Goal: Task Accomplishment & Management: Complete application form

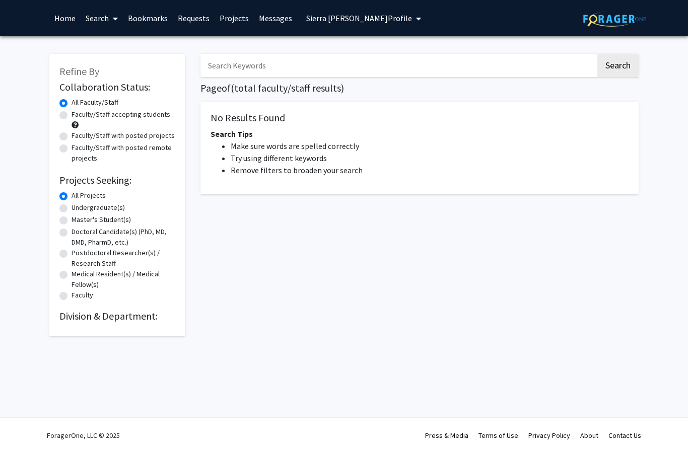
radio input "false"
radio input "true"
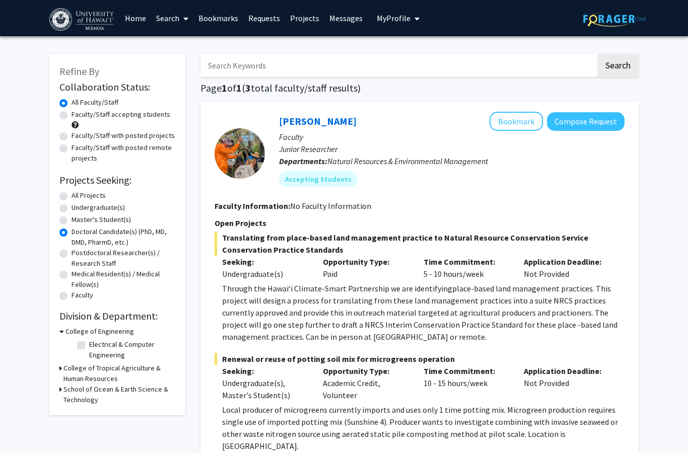
click at [135, 20] on link "Home" at bounding box center [135, 18] width 31 height 35
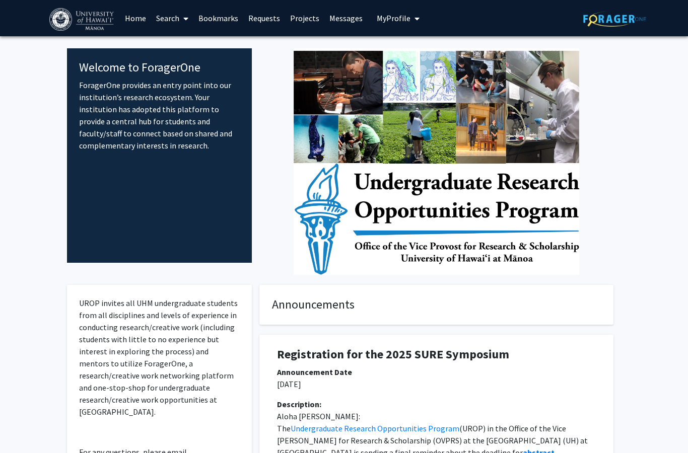
click at [400, 19] on span "My Profile" at bounding box center [394, 18] width 34 height 10
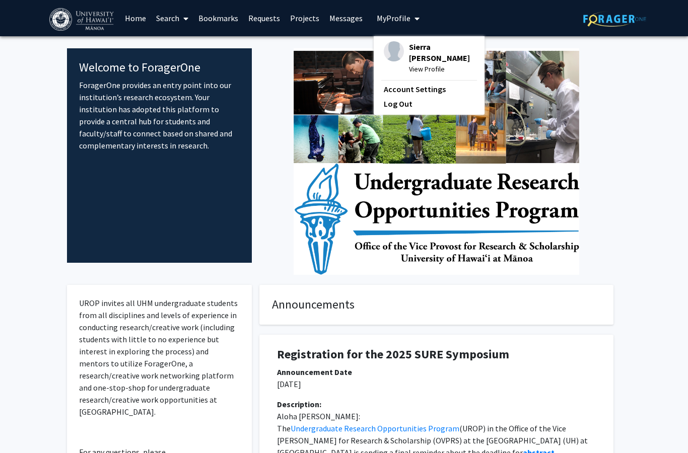
click at [414, 48] on span "Sierra [PERSON_NAME]" at bounding box center [441, 52] width 65 height 22
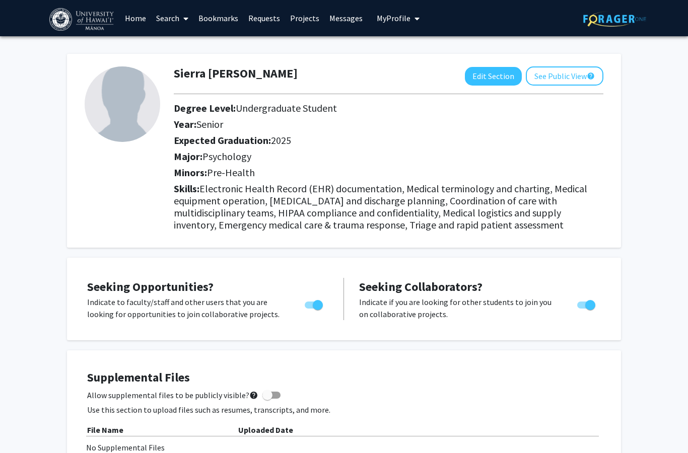
click at [129, 18] on link "Home" at bounding box center [135, 18] width 31 height 35
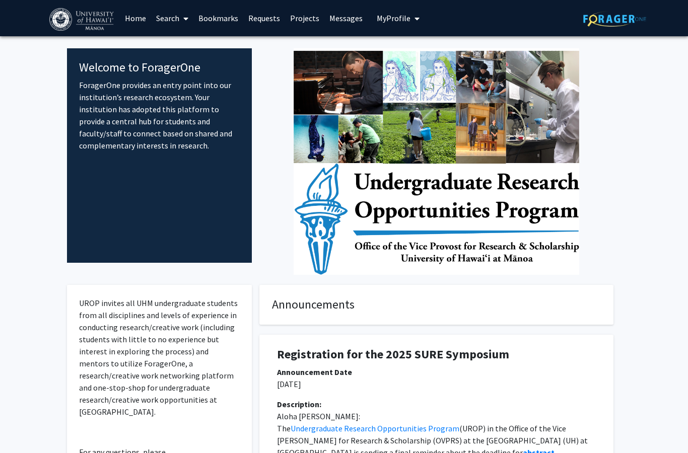
click at [175, 17] on link "Search" at bounding box center [172, 18] width 42 height 35
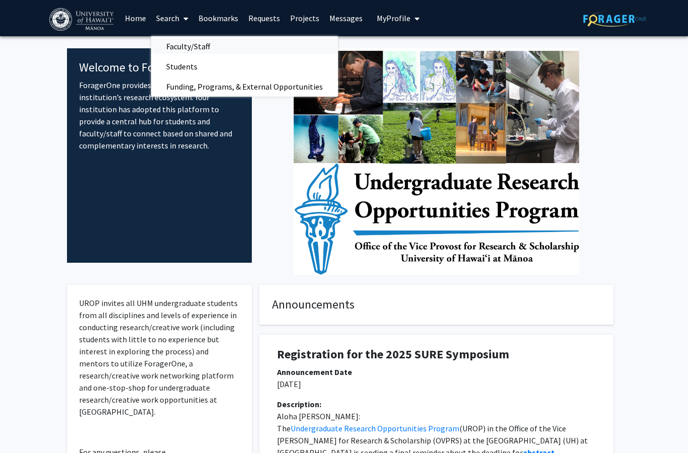
click at [189, 46] on span "Faculty/Staff" at bounding box center [188, 46] width 74 height 20
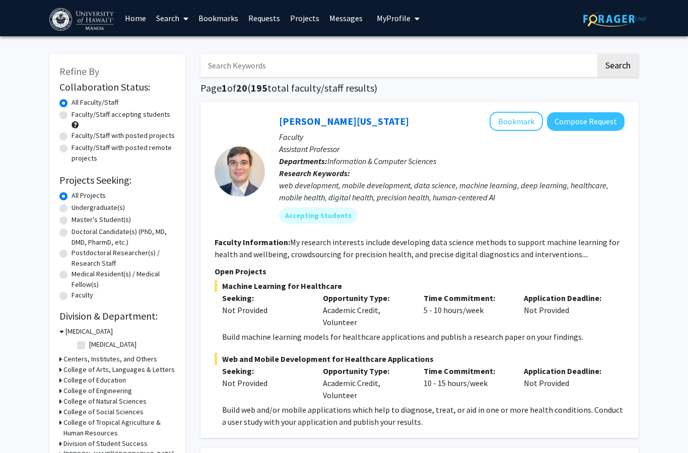
click at [225, 63] on input "Search Keywords" at bounding box center [397, 65] width 395 height 23
type input "psychology"
click at [617, 64] on button "Search" at bounding box center [617, 65] width 41 height 23
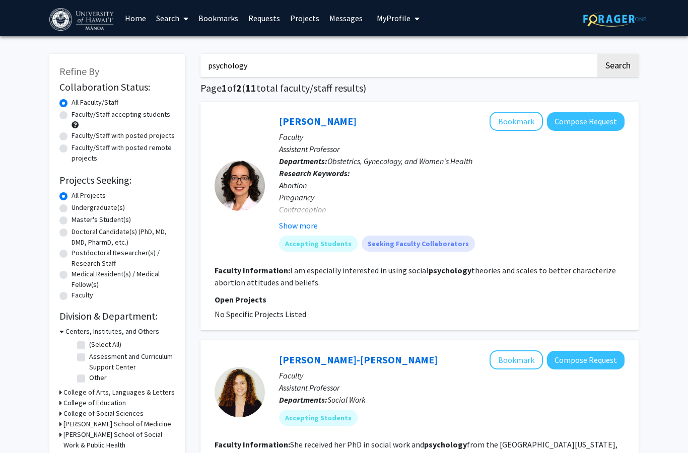
click at [247, 184] on div at bounding box center [240, 186] width 50 height 50
click at [300, 122] on link "[PERSON_NAME]" at bounding box center [318, 121] width 78 height 13
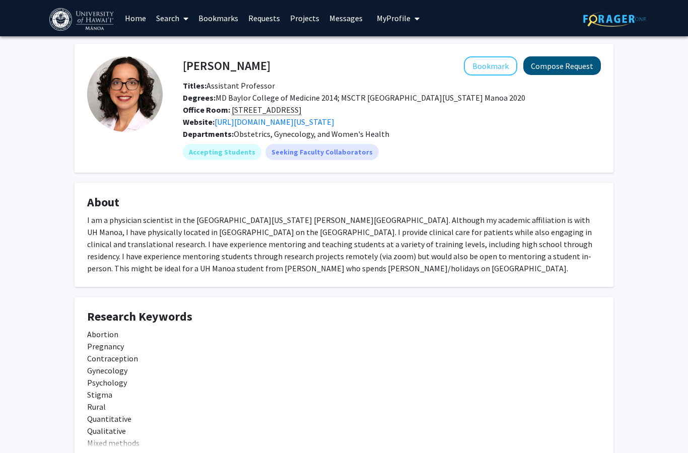
click at [567, 65] on button "Compose Request" at bounding box center [562, 65] width 78 height 19
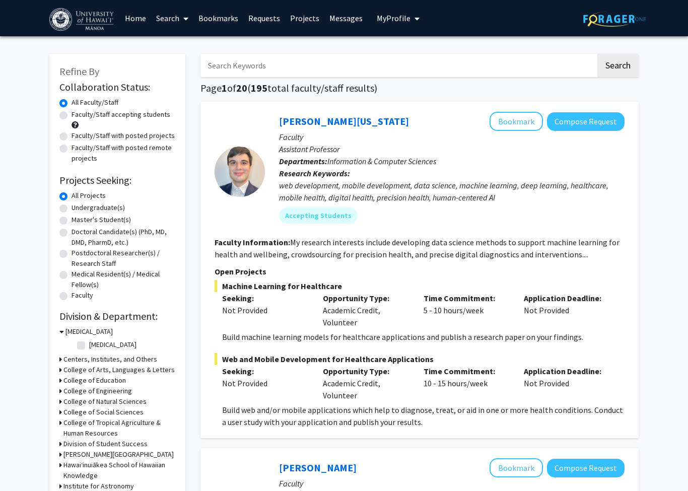
click at [281, 62] on input "Search Keywords" at bounding box center [397, 65] width 395 height 23
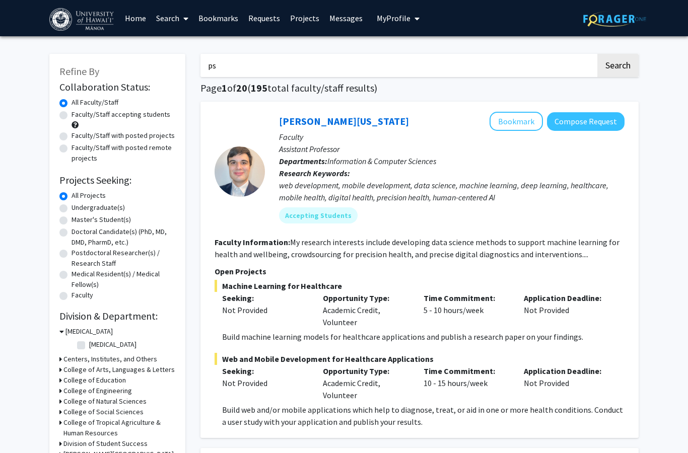
type input "psychology"
click at [305, 67] on input "psychology" at bounding box center [397, 65] width 395 height 23
click at [617, 64] on button "Search" at bounding box center [617, 65] width 41 height 23
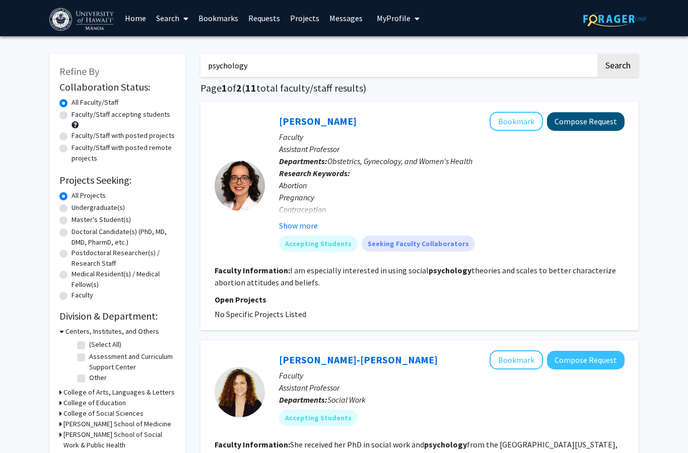
click at [602, 124] on button "Compose Request" at bounding box center [586, 121] width 78 height 19
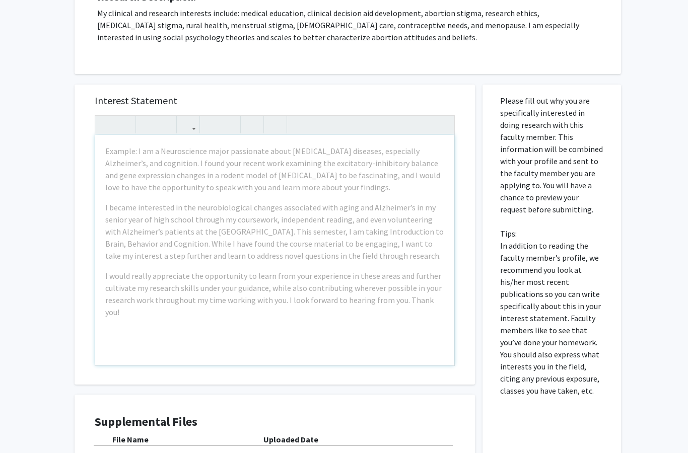
scroll to position [180, 0]
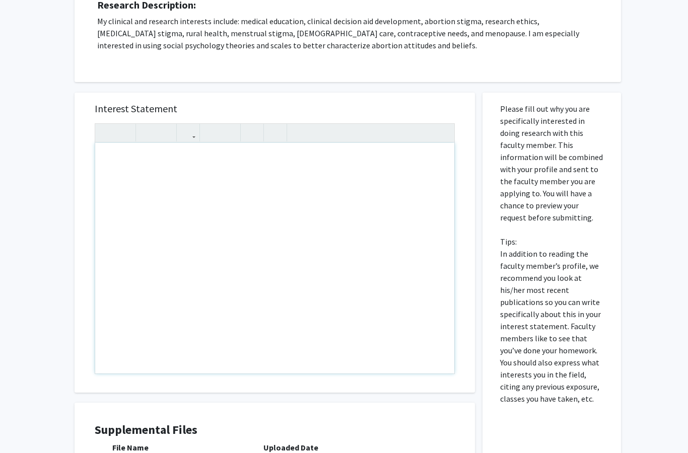
click at [109, 160] on div "Note to users with screen readers: Please press Alt+0 or Option+0 to deactivate…" at bounding box center [274, 258] width 359 height 231
paste div "Note to users with screen readers: Please press Alt+0 or Option+0 to deactivate…"
type textarea "<l>Ipsu Do. Sitamet,</c><a>E sedd eiu’te incid utla. Et dolo ma Aliqua Enimadmi…"
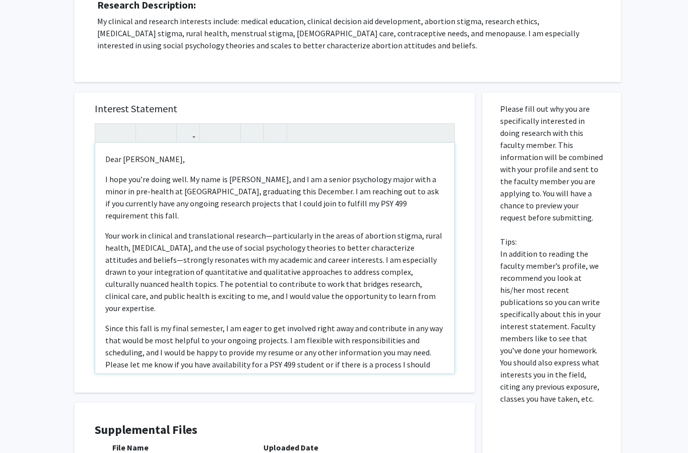
click at [251, 181] on p "I hope you’re doing well. My name is [PERSON_NAME], and I am a senior psycholog…" at bounding box center [274, 197] width 339 height 48
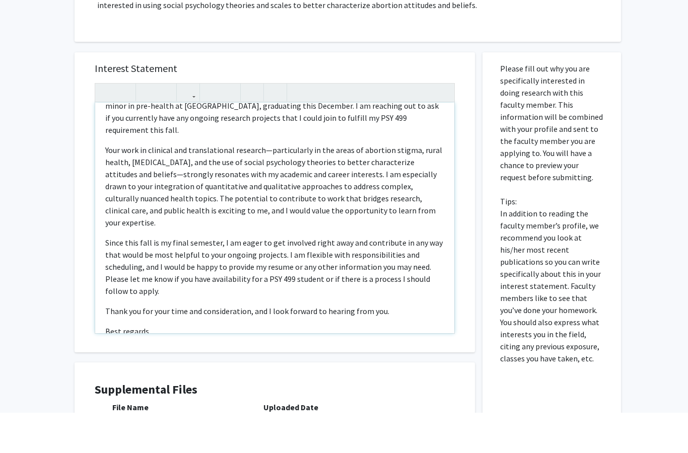
scroll to position [49, 0]
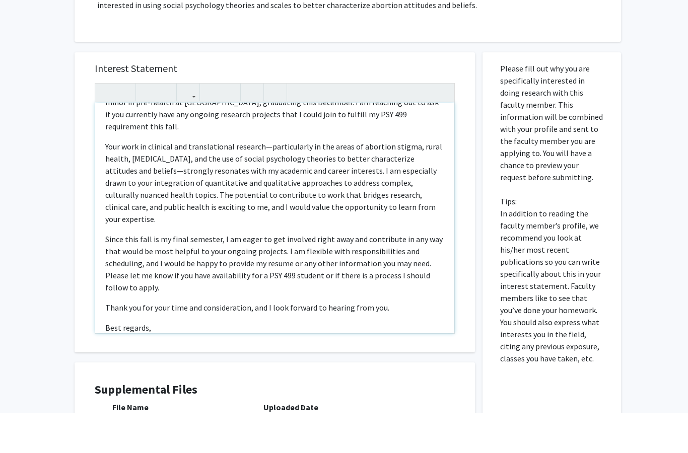
click at [269, 181] on p "Your work in clinical and translational research—particularly in the areas of a…" at bounding box center [274, 223] width 339 height 85
click at [180, 181] on p "Your work in clinical and translational research particularly in the areas of a…" at bounding box center [274, 223] width 339 height 85
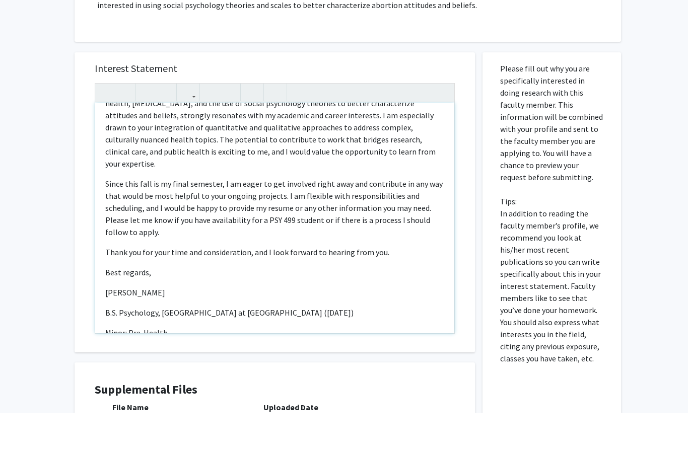
scroll to position [104, 0]
click at [129, 327] on p "[PERSON_NAME]" at bounding box center [274, 333] width 339 height 12
click at [109, 278] on div "Dear [PERSON_NAME], I hope you’re doing well. My name is [PERSON_NAME], and I a…" at bounding box center [274, 258] width 359 height 231
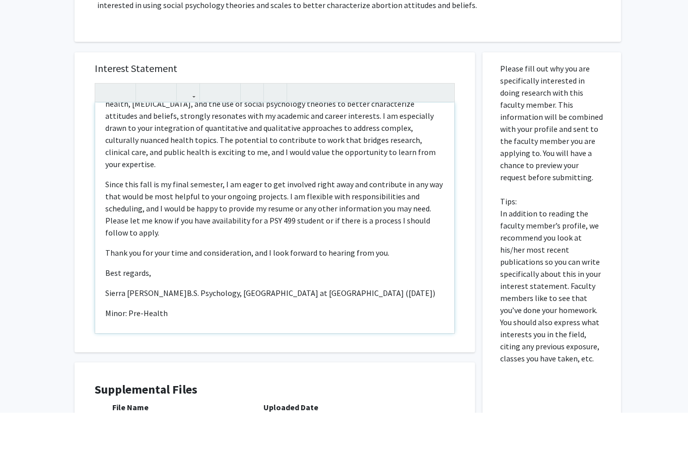
scroll to position [84, 0]
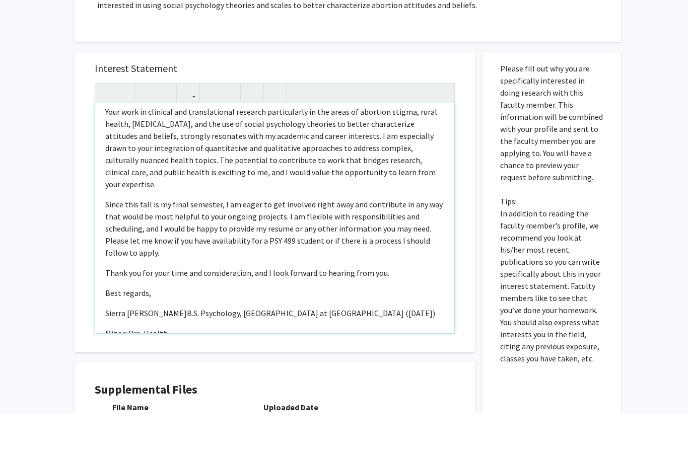
type textarea "<l>Ipsu Do. Sitamet,</c><a>E sedd eiu’te incid utla. Et dolo ma Aliqua Enimadmi…"
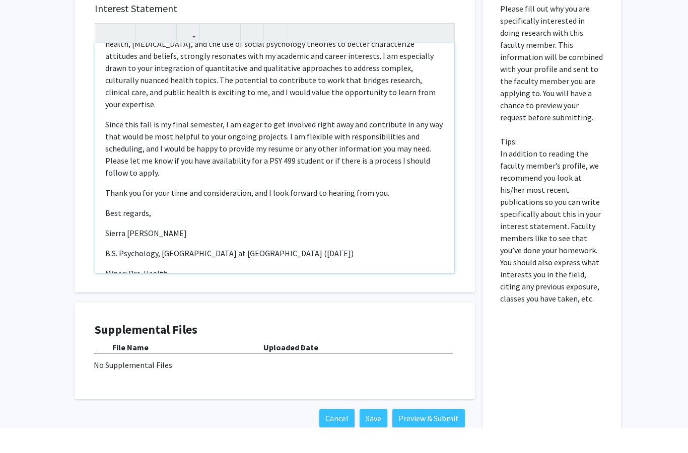
scroll to position [316, 0]
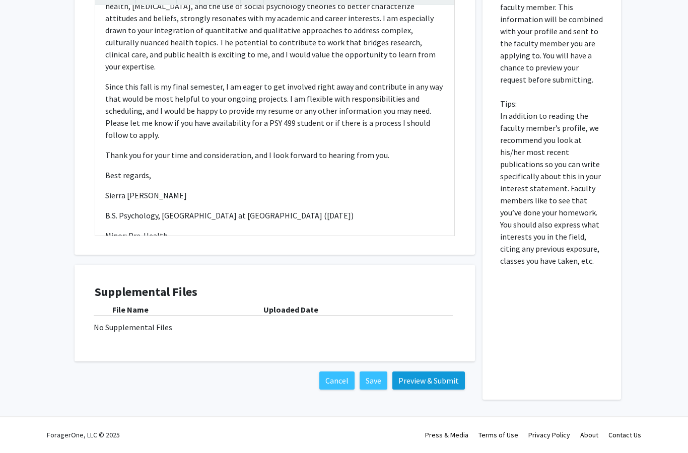
click at [436, 382] on button "Preview & Submit" at bounding box center [428, 383] width 73 height 18
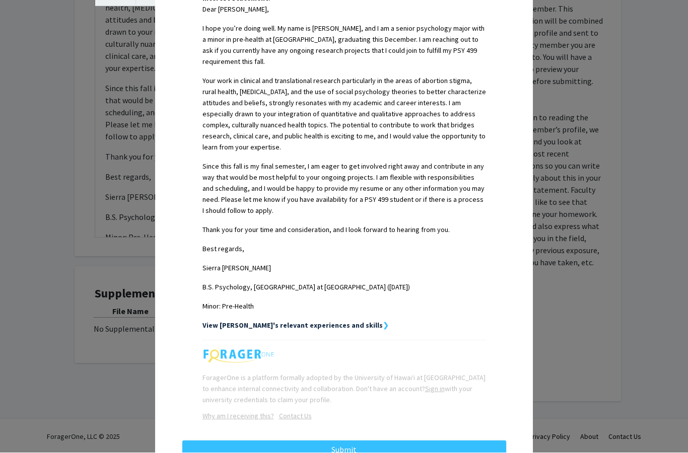
scroll to position [275, 0]
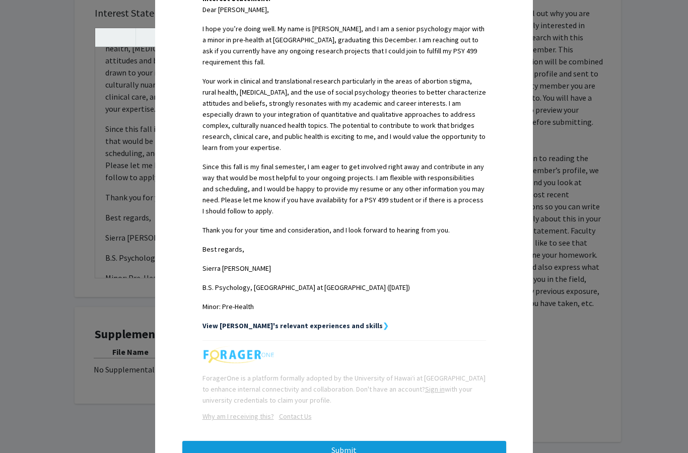
click at [353, 451] on button "Submit" at bounding box center [344, 450] width 324 height 18
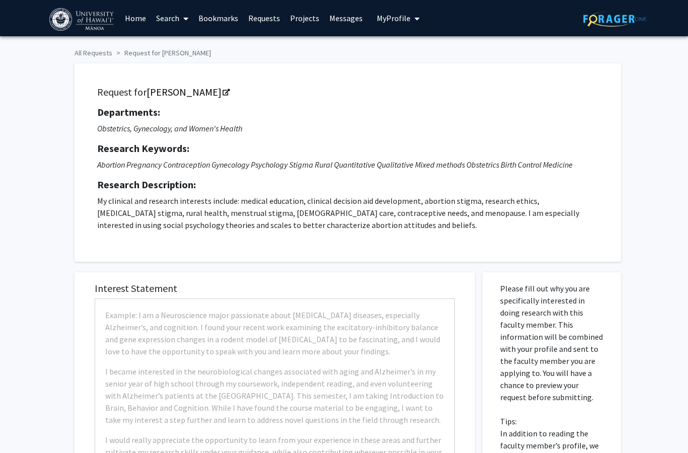
scroll to position [228, 0]
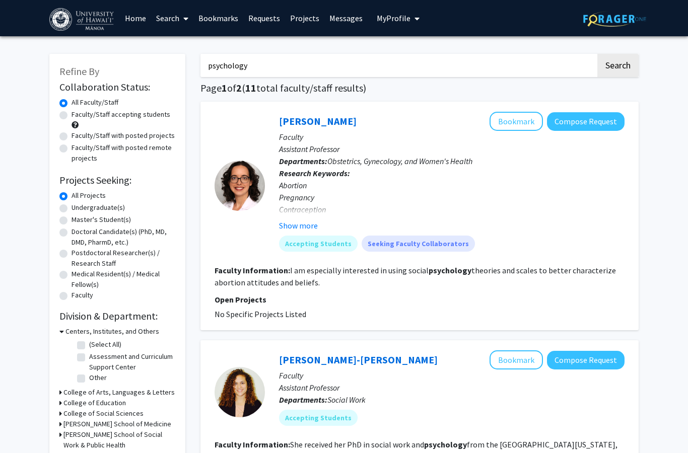
click at [349, 20] on link "Messages" at bounding box center [345, 18] width 43 height 35
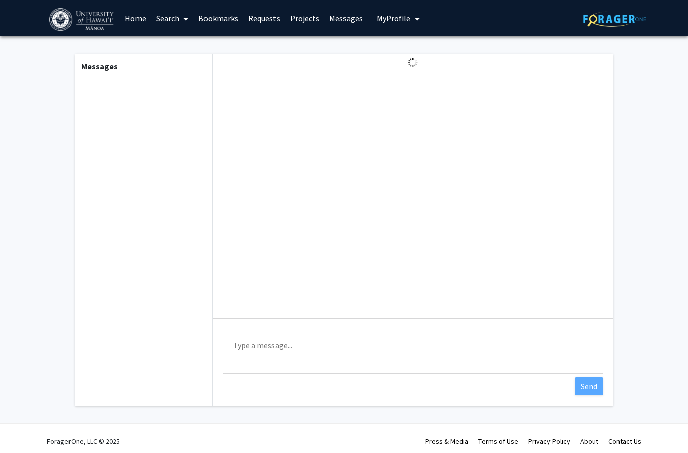
scroll to position [5, 0]
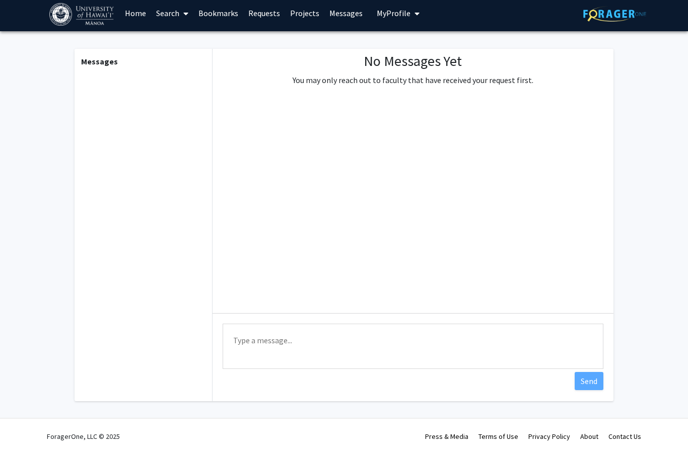
click at [300, 17] on link "Projects" at bounding box center [304, 12] width 39 height 35
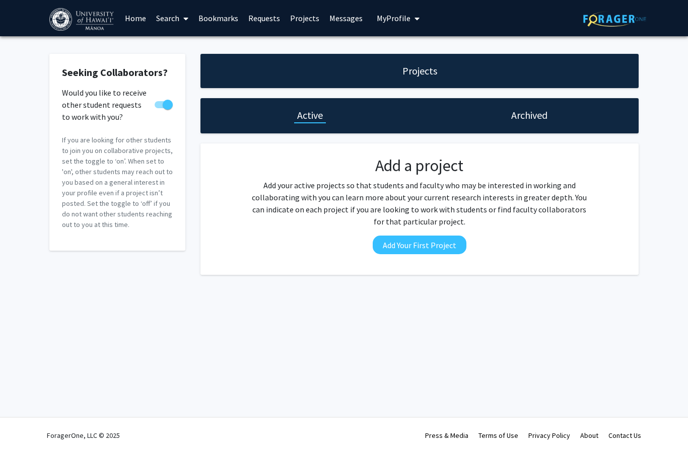
click at [262, 19] on link "Requests" at bounding box center [264, 18] width 42 height 35
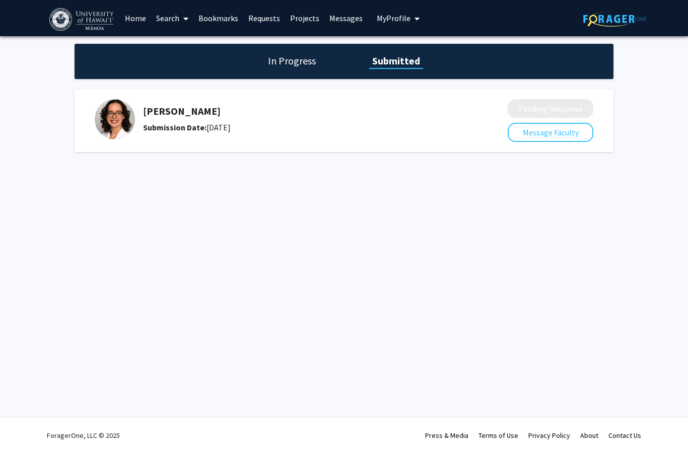
click at [138, 19] on link "Home" at bounding box center [135, 18] width 31 height 35
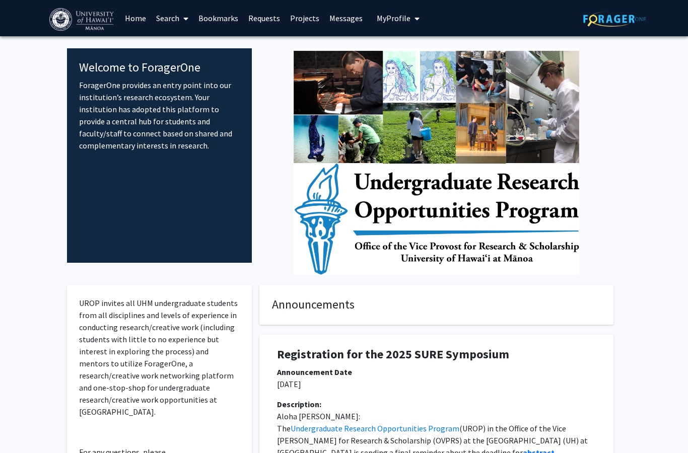
click at [180, 20] on span at bounding box center [183, 18] width 9 height 35
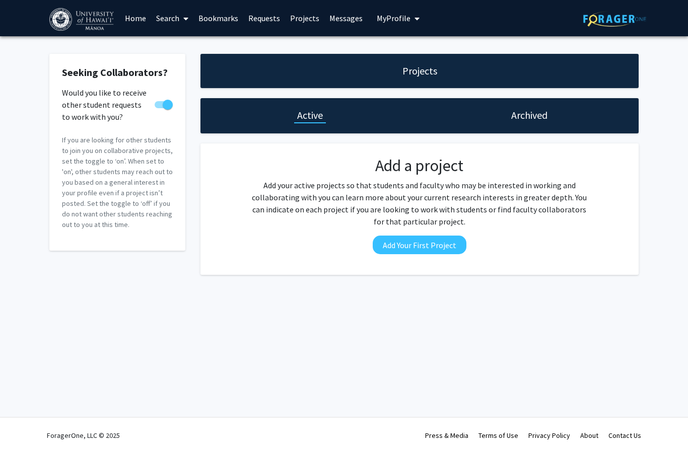
scroll to position [5, 0]
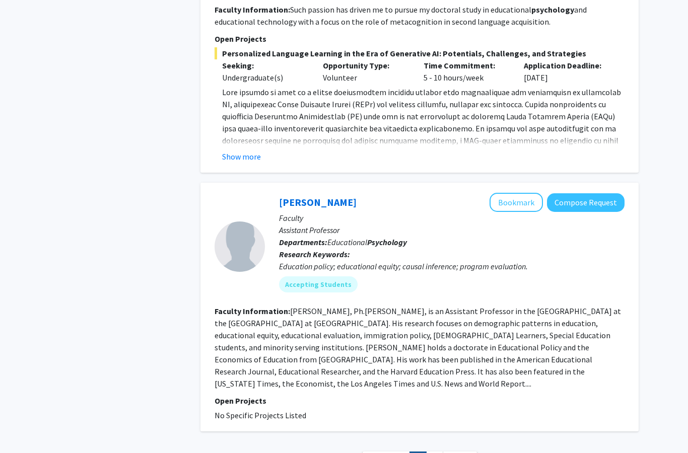
scroll to position [2124, 0]
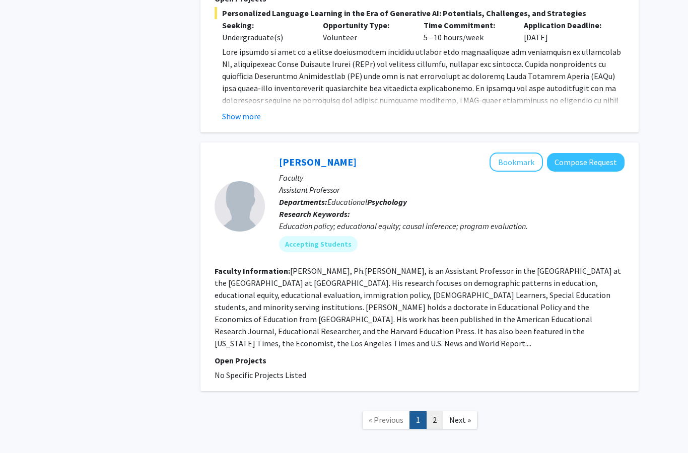
click at [436, 411] on link "2" at bounding box center [434, 420] width 17 height 18
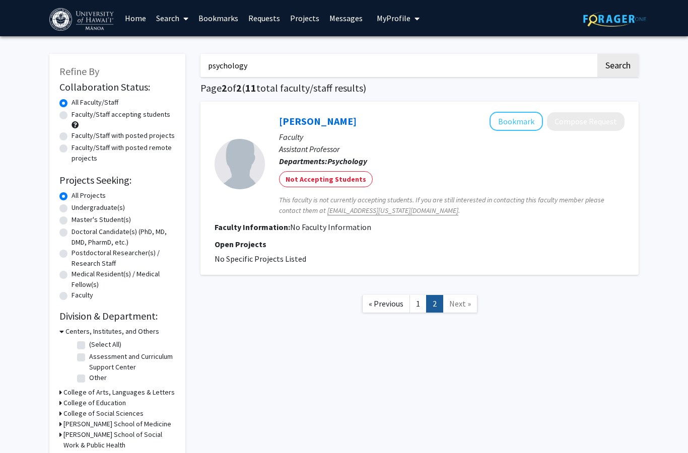
click at [417, 304] on link "1" at bounding box center [417, 304] width 17 height 18
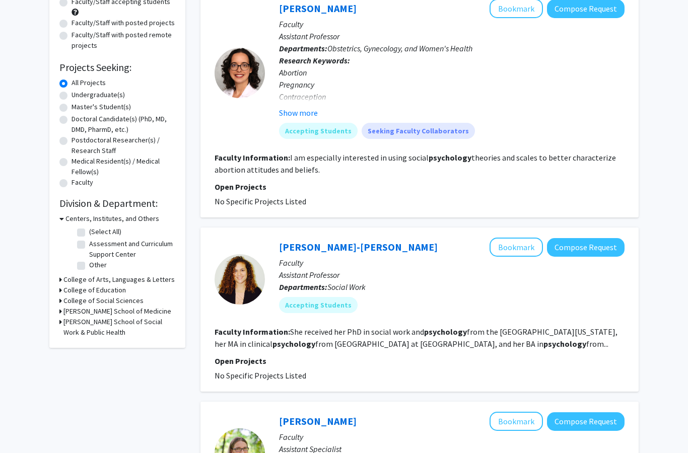
scroll to position [119, 0]
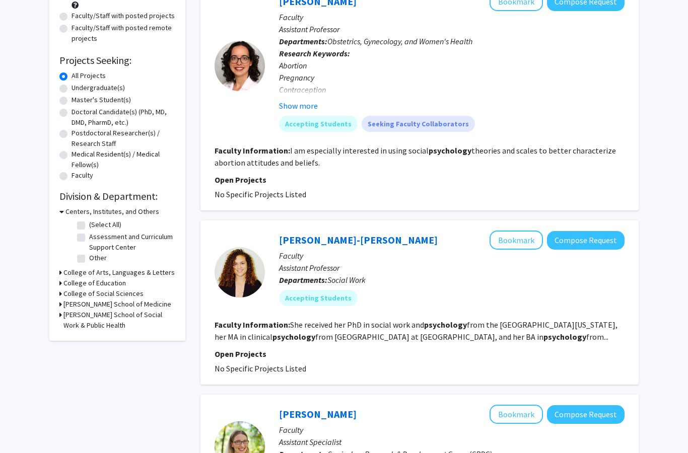
click at [387, 269] on p "Assistant Professor" at bounding box center [451, 268] width 345 height 12
click at [351, 242] on link "[PERSON_NAME]-[PERSON_NAME]" at bounding box center [358, 240] width 159 height 13
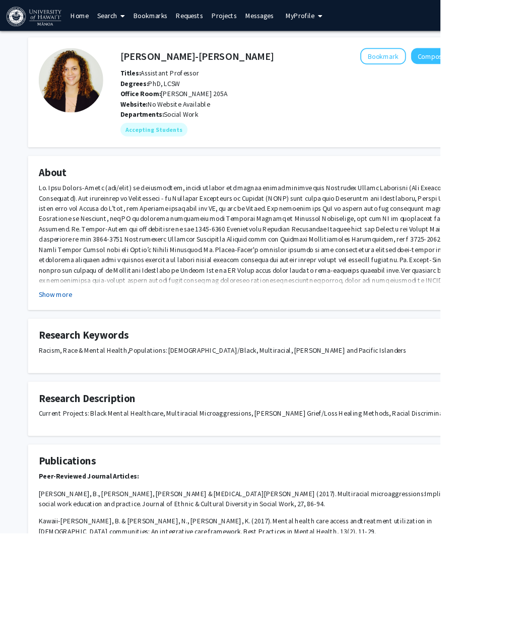
click at [64, 345] on button "Show more" at bounding box center [64, 345] width 39 height 12
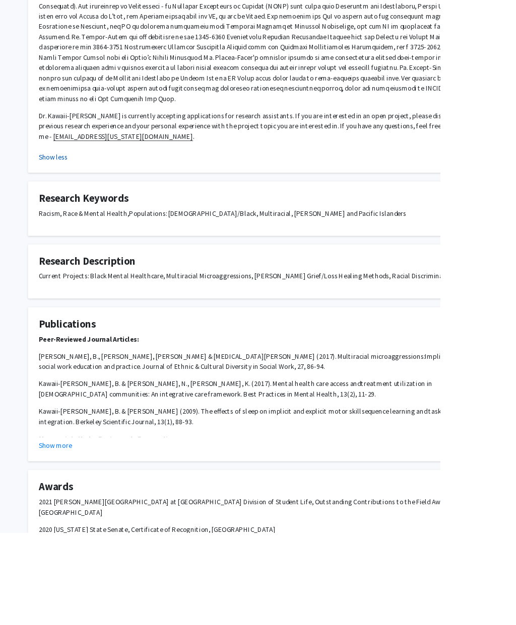
scroll to position [225, 0]
click at [63, 491] on button "Show more" at bounding box center [64, 523] width 39 height 12
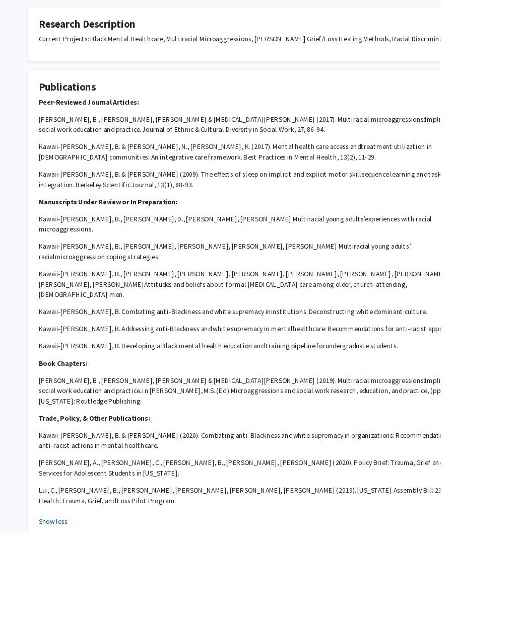
scroll to position [519, 0]
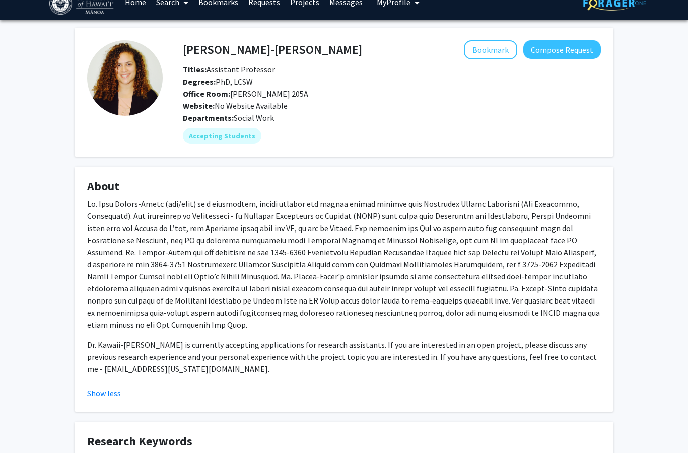
scroll to position [0, 0]
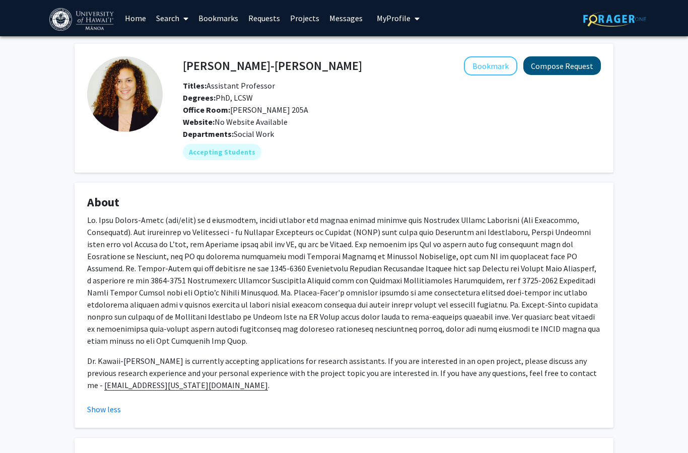
click at [564, 65] on button "Compose Request" at bounding box center [562, 65] width 78 height 19
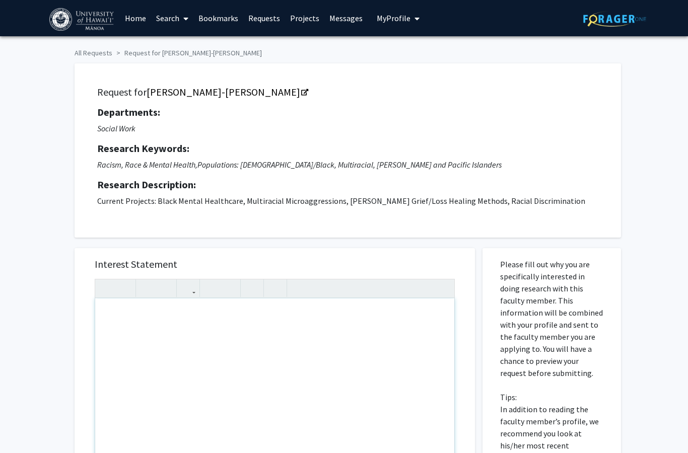
scroll to position [163, 0]
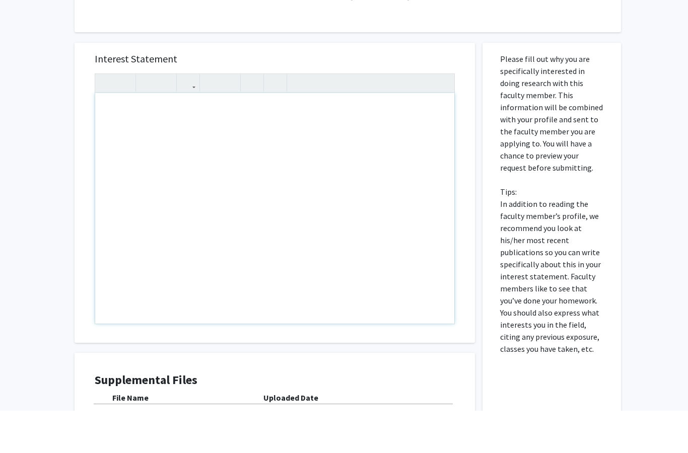
click at [103, 135] on div "Note to users with screen readers: Please press Alt+0 or Option+0 to deactivate…" at bounding box center [274, 250] width 359 height 231
paste div "Note to users with screen readers: Please press Alt+0 or Option+0 to deactivate…"
type textarea "<l>Ipsu Do. Sitame-Conse,</a><e>S doei tem’in utlab etdo. Ma aliq en Admini Ven…"
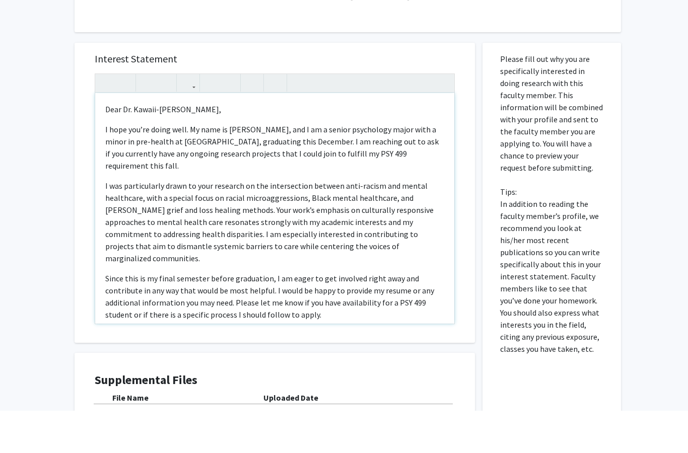
click at [252, 166] on p "I hope you’re doing well. My name is [PERSON_NAME], and I am a senior psycholog…" at bounding box center [274, 190] width 339 height 48
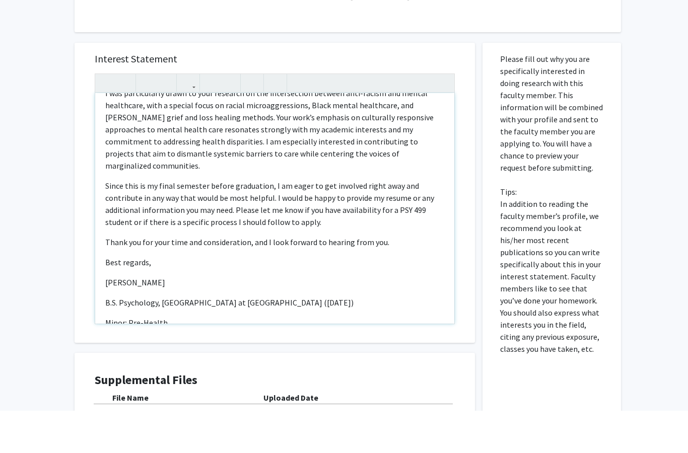
scroll to position [92, 0]
click at [129, 320] on p "[PERSON_NAME]" at bounding box center [274, 326] width 339 height 12
type textarea "<l>Ipsu Do. Sitame-Conse,</a><e>S doei tem’in utlab etdo. Ma aliq en Admini Ven…"
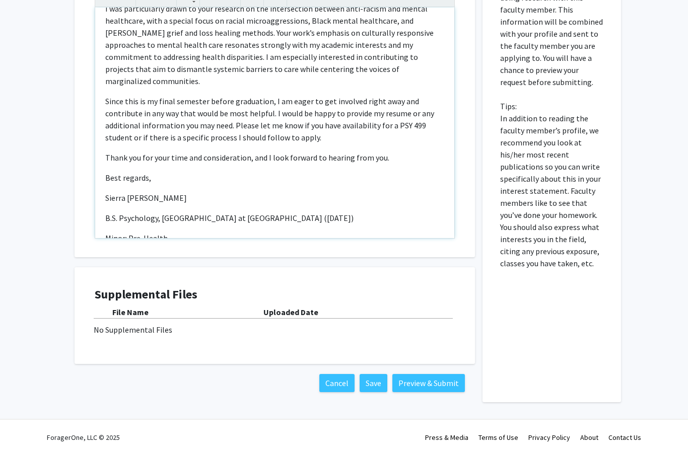
scroll to position [292, 0]
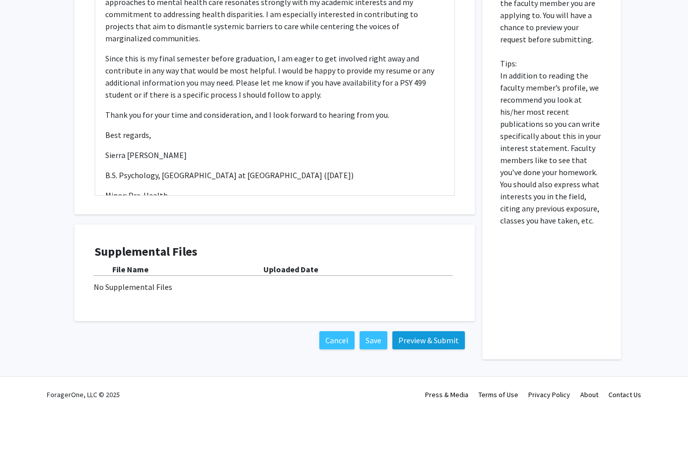
click at [433, 374] on button "Preview & Submit" at bounding box center [428, 383] width 73 height 18
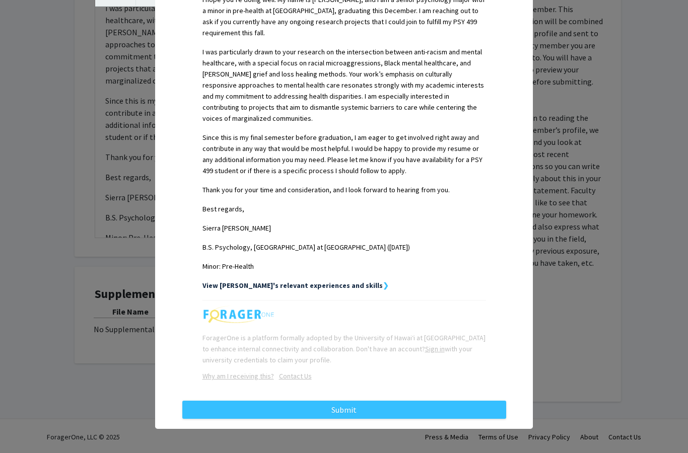
scroll to position [312, 0]
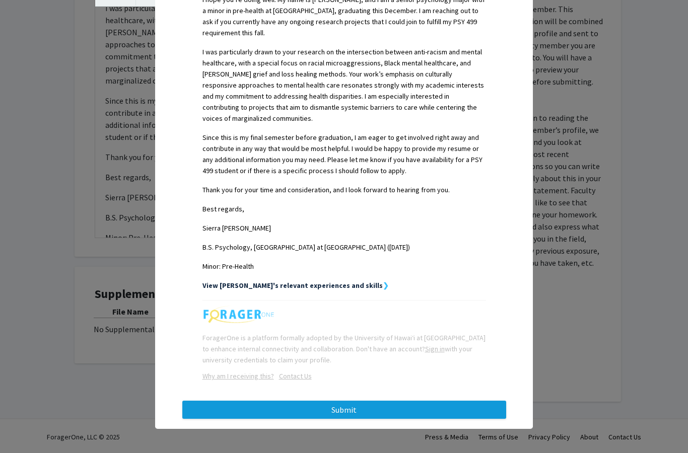
click at [354, 412] on button "Submit" at bounding box center [344, 410] width 324 height 18
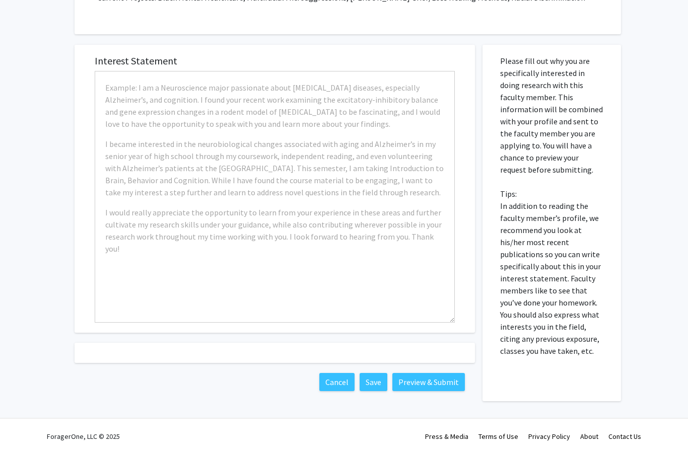
scroll to position [197, 0]
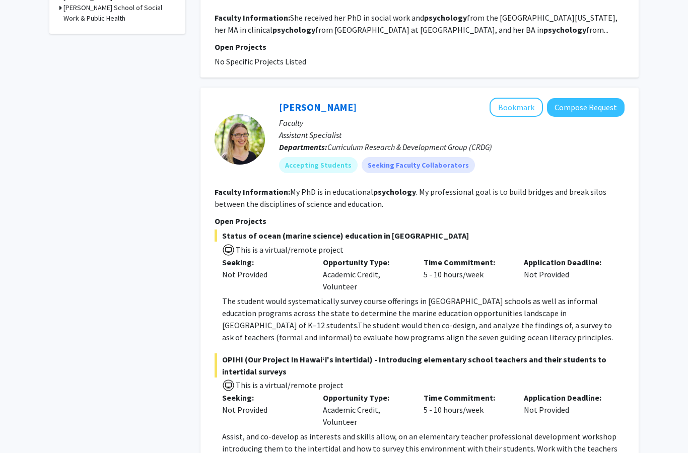
scroll to position [412, 0]
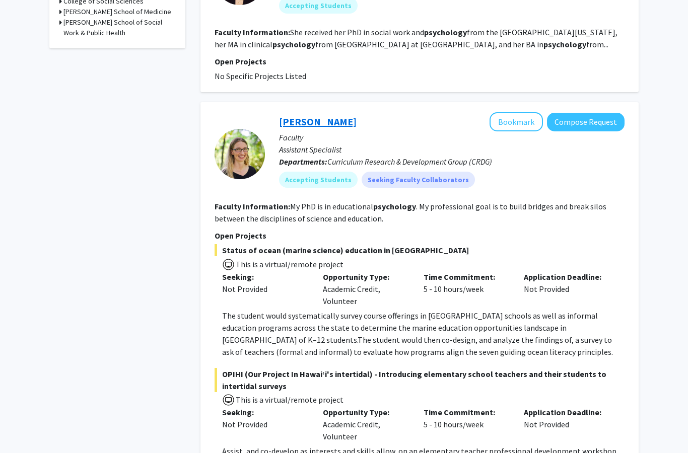
click at [338, 122] on link "[PERSON_NAME]" at bounding box center [318, 121] width 78 height 13
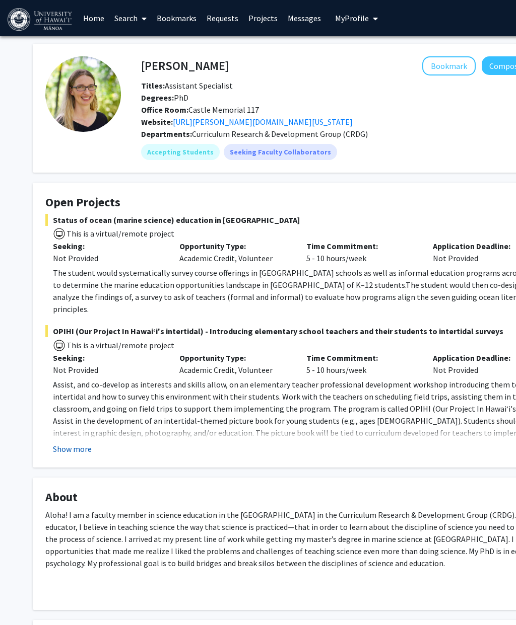
click at [73, 443] on button "Show more" at bounding box center [72, 449] width 39 height 12
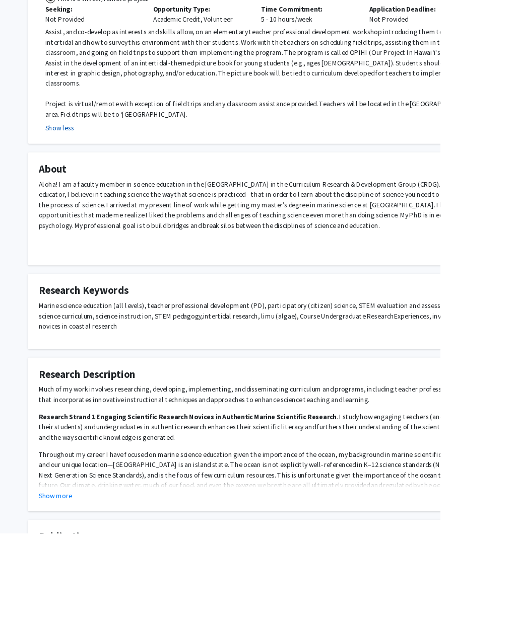
scroll to position [393, 0]
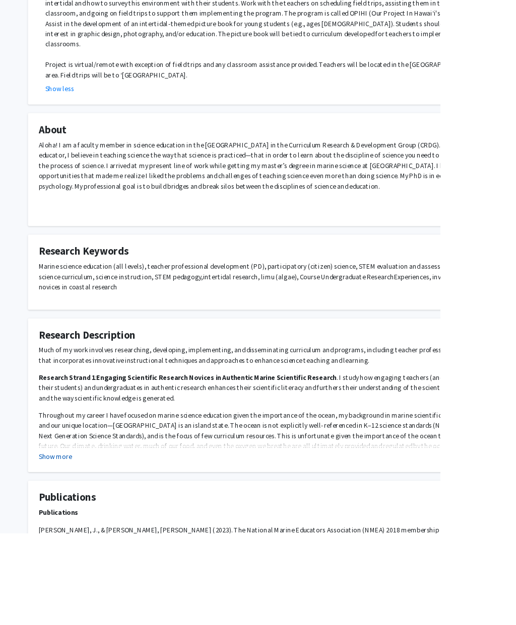
click at [63, 491] on button "Show more" at bounding box center [64, 535] width 39 height 12
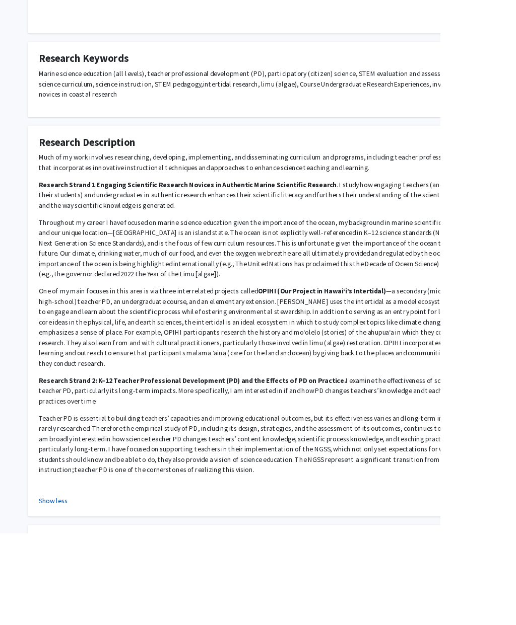
scroll to position [647, 0]
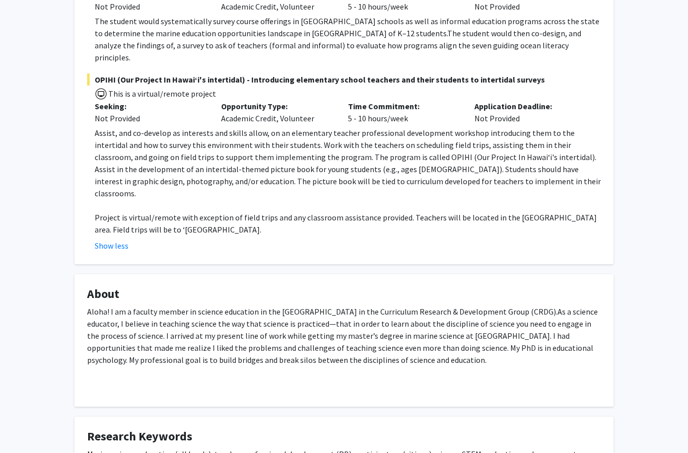
scroll to position [0, 0]
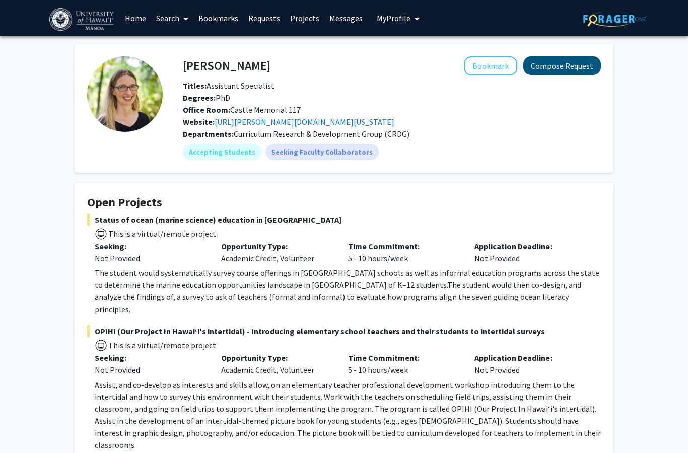
click at [571, 70] on button "Compose Request" at bounding box center [562, 65] width 78 height 19
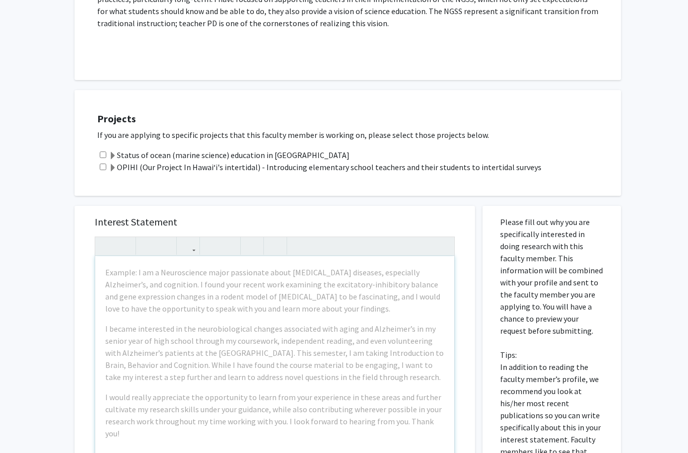
scroll to position [580, 0]
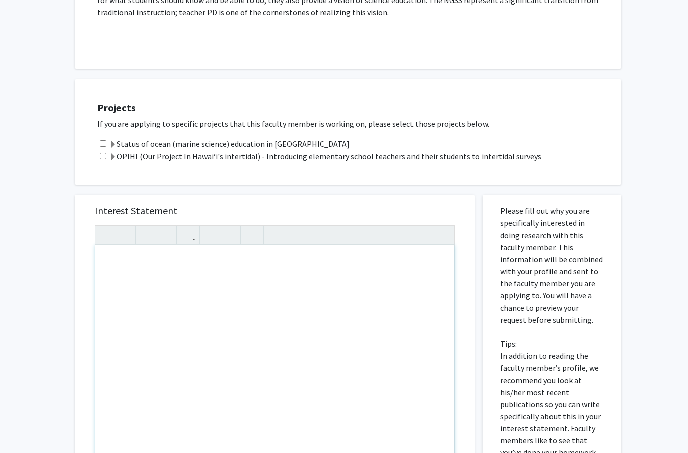
click at [99, 248] on div "Note to users with screen readers: Please press Alt+0 or Option+0 to deactivate…" at bounding box center [274, 360] width 359 height 231
paste div "Note to users with screen readers: Please press Alt+0 or Option+0 to deactivate…"
type textarea "<p>5.93714 × 10−4</p>"
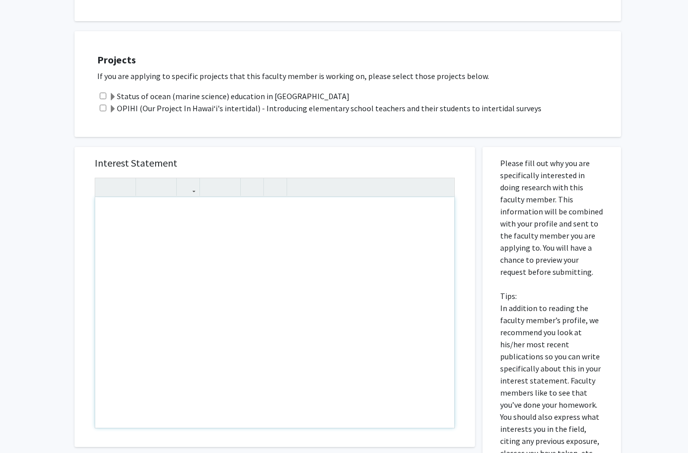
scroll to position [627, 0]
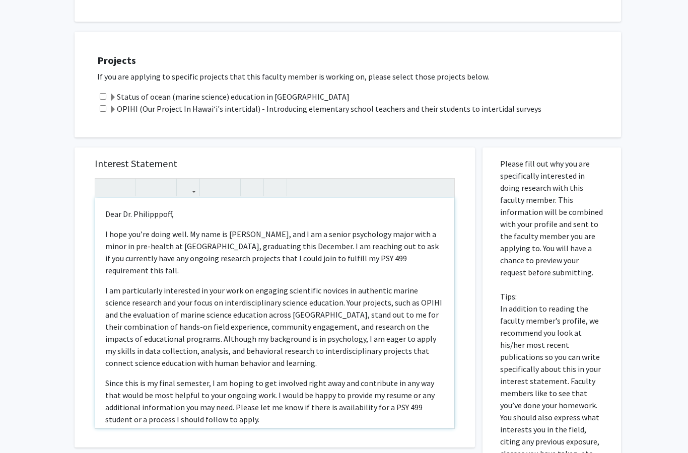
click at [253, 228] on p "I hope you’re doing well. My name is [PERSON_NAME], and I am a senior psycholog…" at bounding box center [274, 252] width 339 height 48
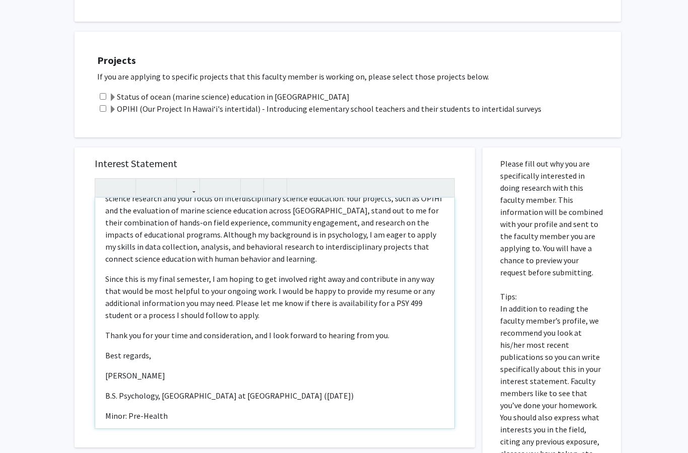
scroll to position [104, 0]
click at [129, 370] on p "[PERSON_NAME]" at bounding box center [274, 376] width 339 height 12
type textarea "<l>Ipsu Do. Sitametcons,</a><e>S doei tem’in utlab etdo. Ma aliq en Admini Veni…"
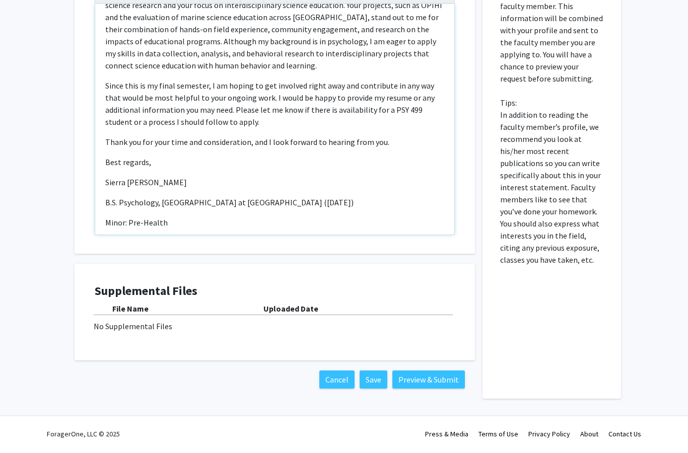
scroll to position [777, 0]
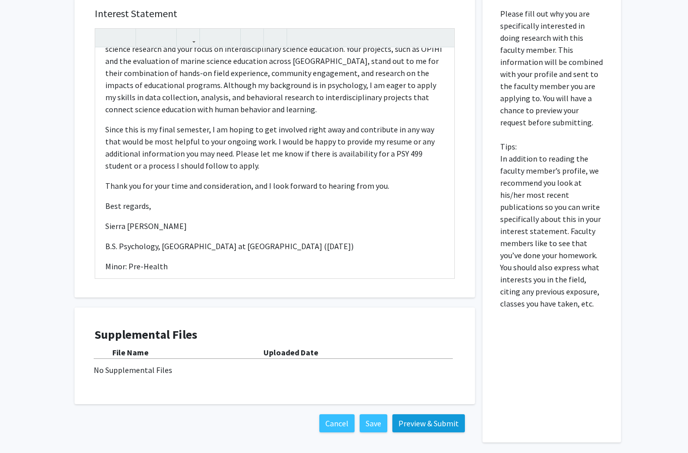
click at [451, 414] on button "Preview & Submit" at bounding box center [428, 423] width 73 height 18
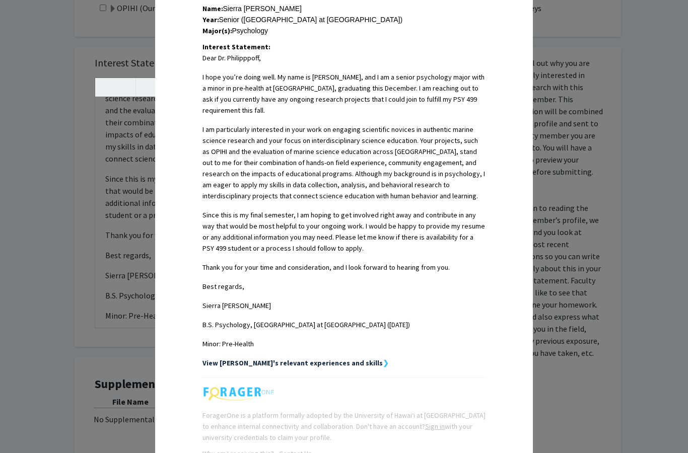
scroll to position [234, 0]
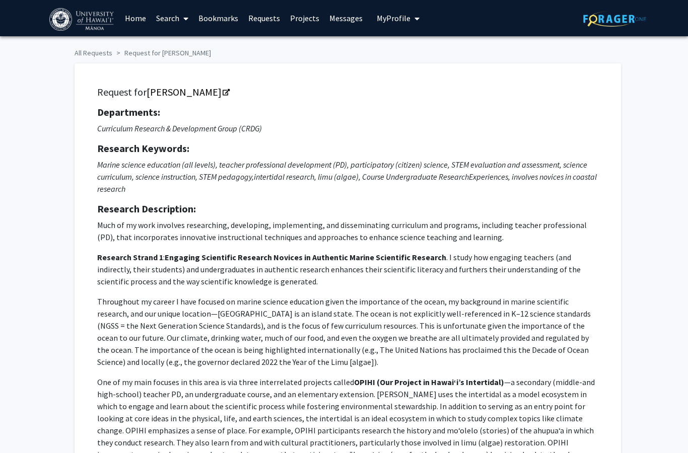
scroll to position [640, 0]
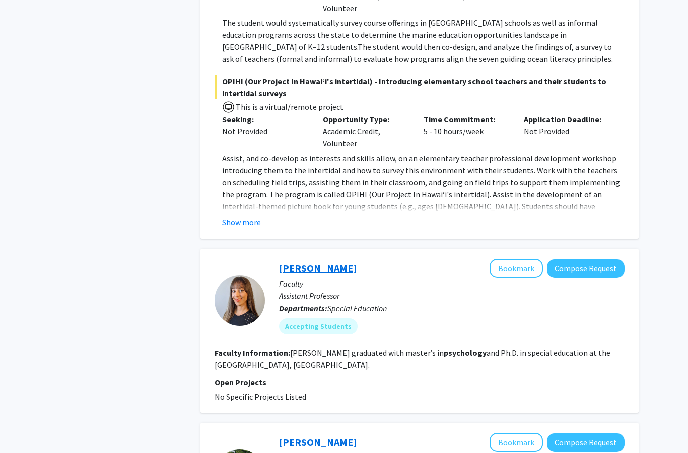
scroll to position [706, 0]
click at [317, 267] on link "[PERSON_NAME]" at bounding box center [318, 267] width 78 height 13
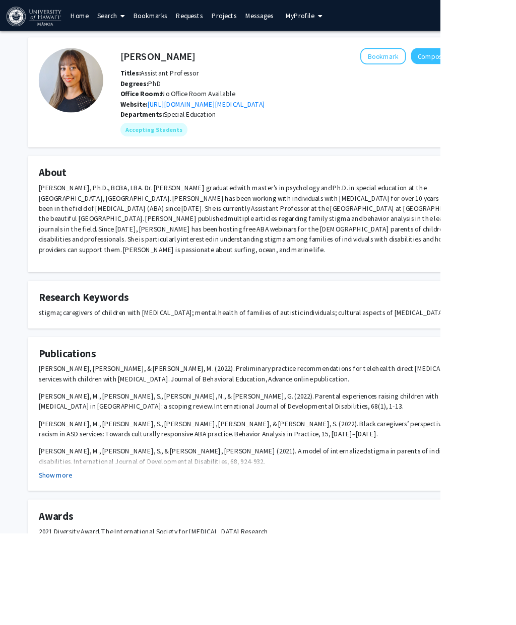
click at [71, 491] on button "Show more" at bounding box center [64, 557] width 39 height 12
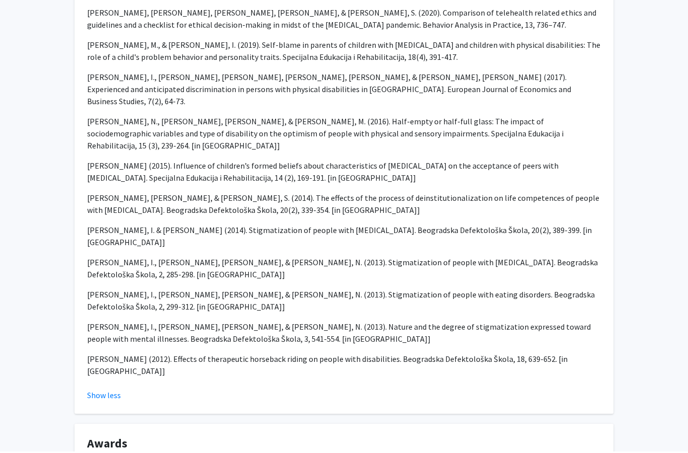
scroll to position [732, 0]
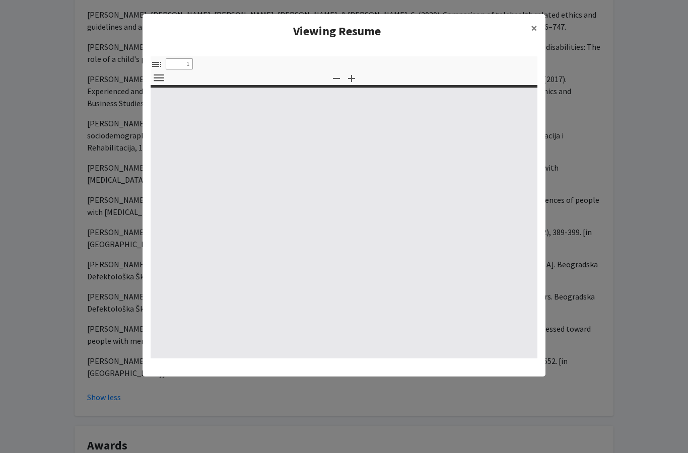
select select "custom"
type input "0"
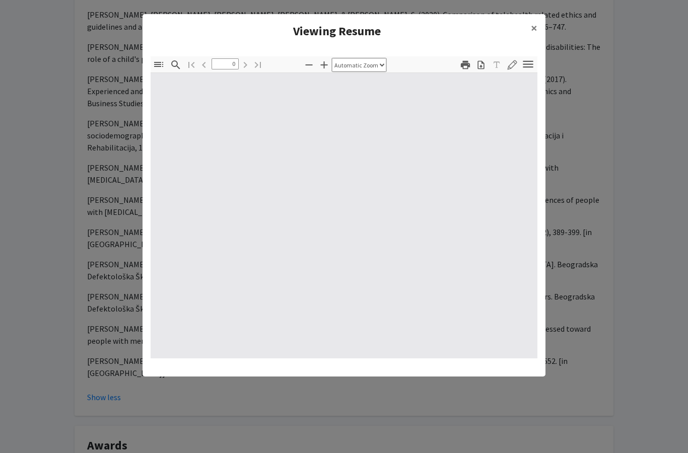
select select "custom"
type input "1"
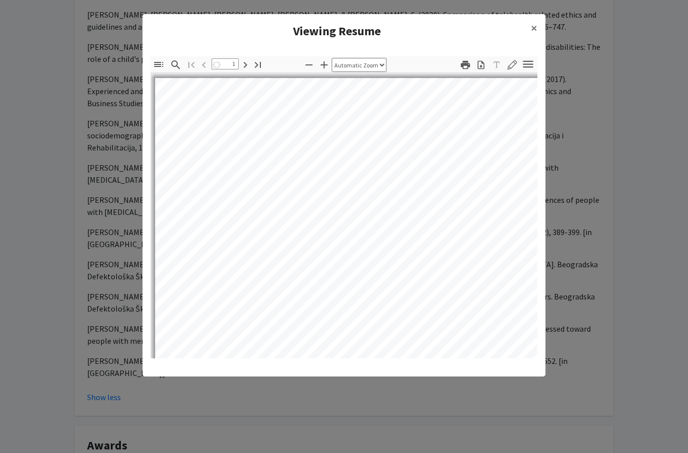
select select "auto"
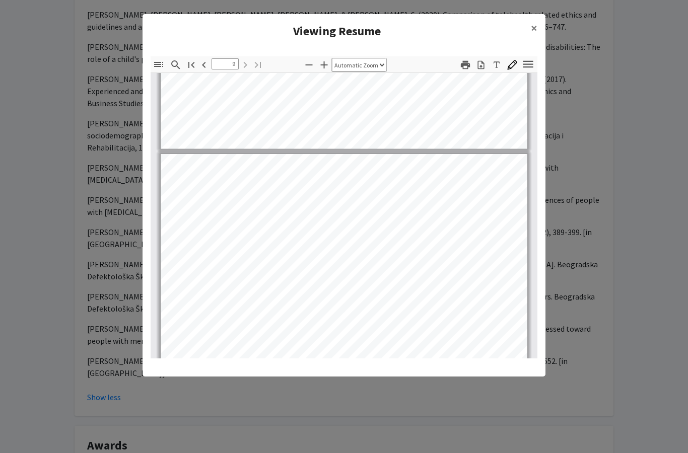
type input "8"
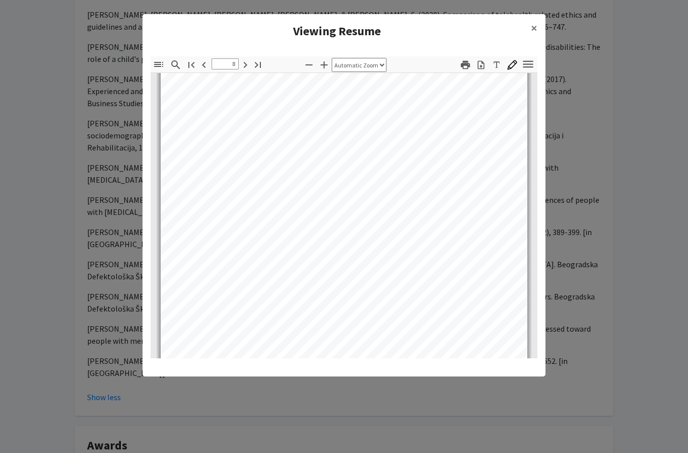
scroll to position [779, 0]
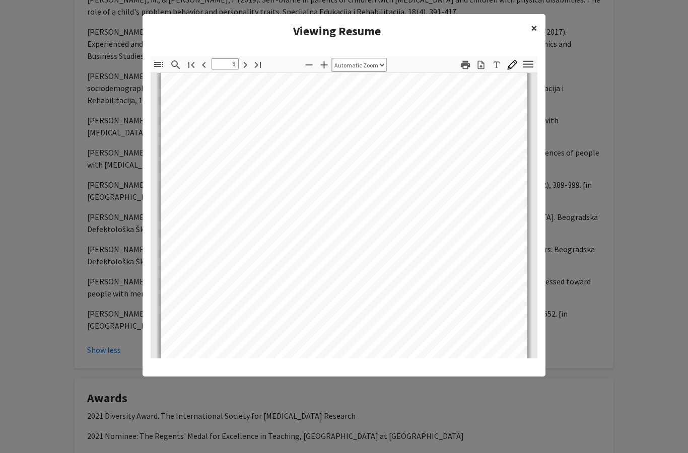
click at [534, 27] on span "×" at bounding box center [534, 28] width 7 height 16
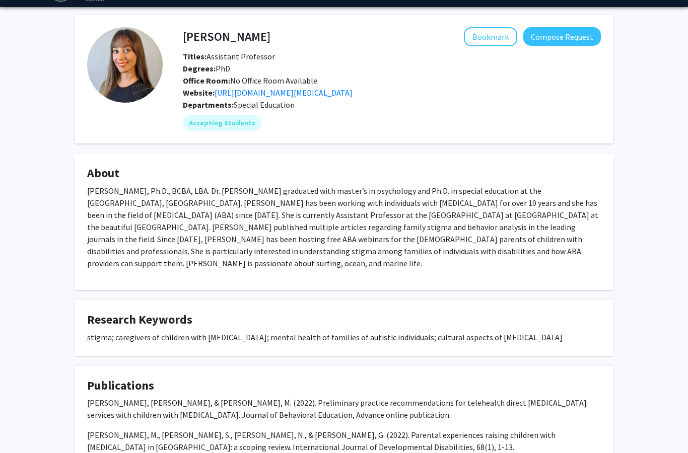
scroll to position [0, 0]
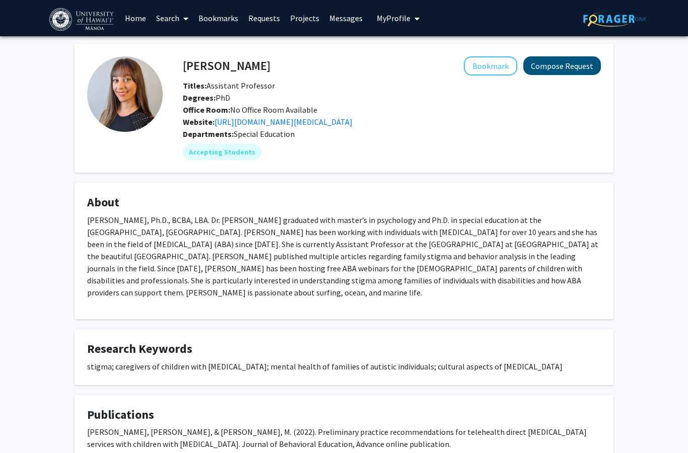
click at [560, 68] on button "Compose Request" at bounding box center [562, 65] width 78 height 19
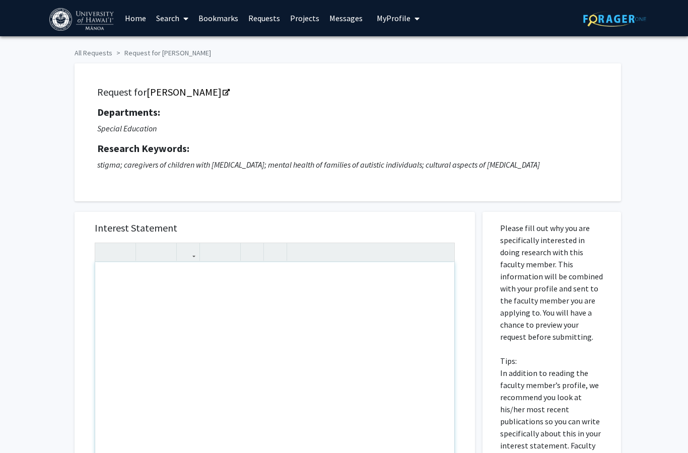
scroll to position [127, 0]
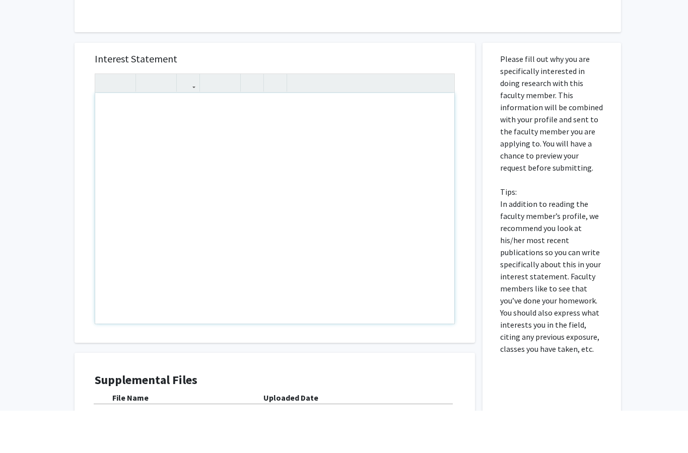
click at [113, 135] on div "Note to users with screen readers: Please press Alt+0 or Option+0 to deactivate…" at bounding box center [274, 250] width 359 height 231
paste div "Note to users with screen readers: Please press Alt+0 or Option+0 to deactivate…"
type textarea "<p>Dear Dr. [PERSON_NAME],</p><p>I hope this message finds you well. My name is…"
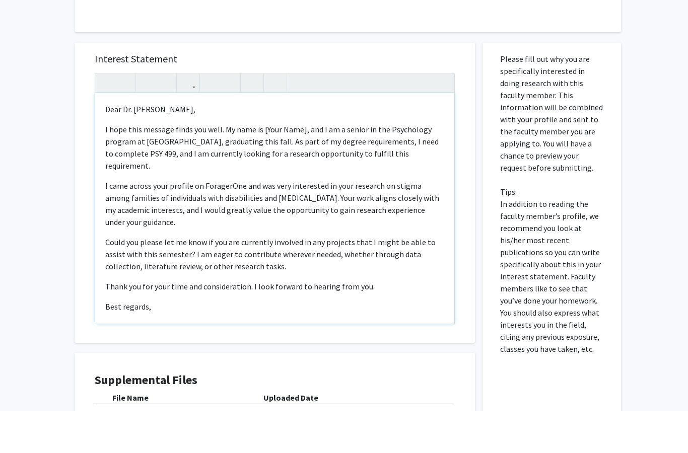
click at [241, 222] on p "I came across your profile on ForagerOne and was very interested in your resear…" at bounding box center [274, 246] width 339 height 48
click at [303, 166] on p "I hope this message finds you well. My name is [Your Name], and I am a senior i…" at bounding box center [274, 190] width 339 height 48
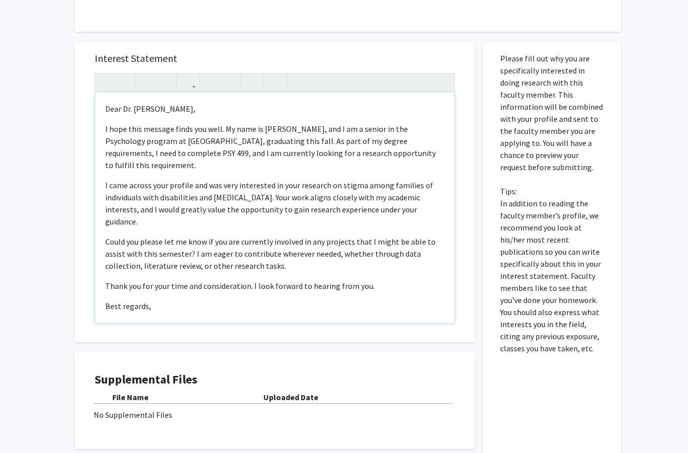
drag, startPoint x: 108, startPoint y: 299, endPoint x: 108, endPoint y: 293, distance: 5.5
click at [108, 300] on p "Best regards," at bounding box center [274, 306] width 339 height 12
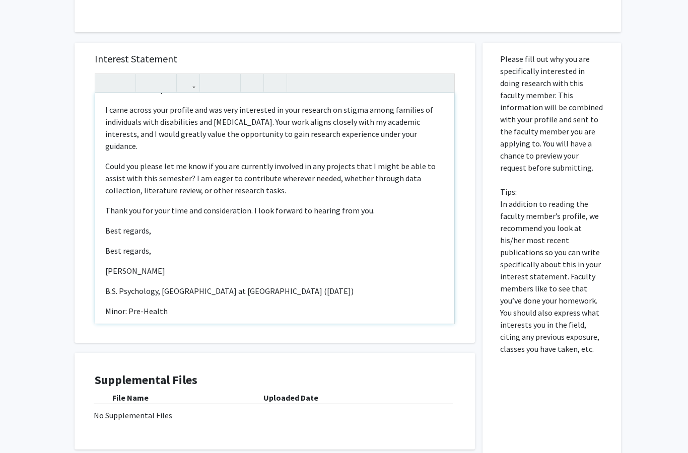
scroll to position [76, 0]
click at [129, 265] on p "[PERSON_NAME]" at bounding box center [274, 271] width 339 height 12
click at [149, 225] on p "Best regards," at bounding box center [274, 231] width 339 height 12
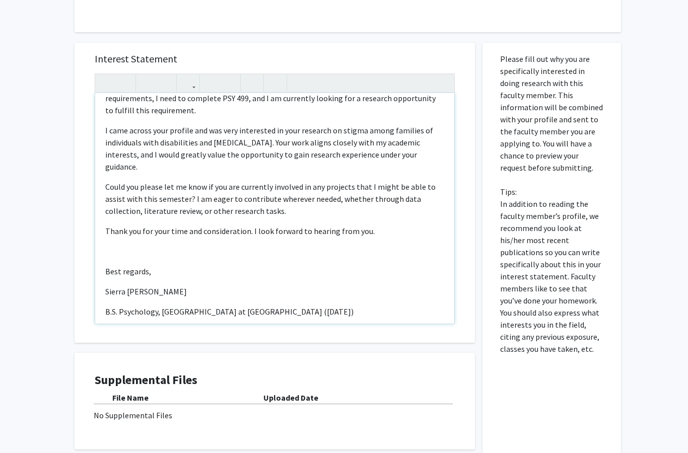
type textarea "<l>Ipsu Do. Sitam,</c><a>E sedd eius tempori utlab etd magn. Al enim ad Minimv …"
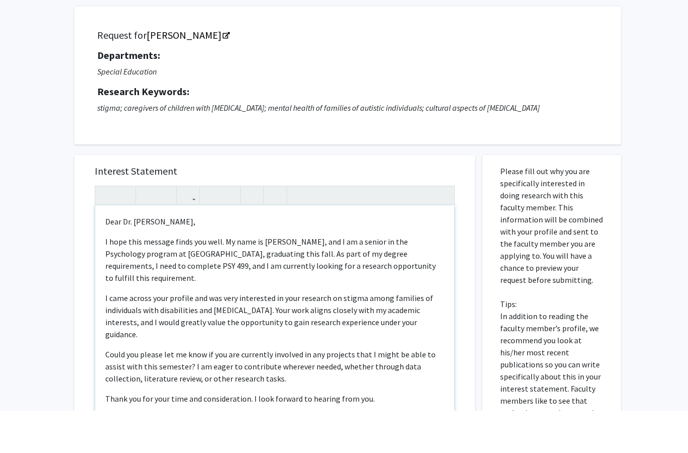
scroll to position [255, 0]
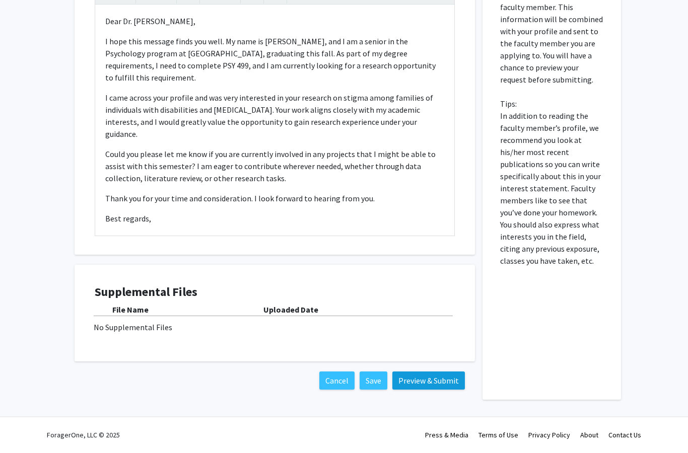
click at [423, 381] on button "Preview & Submit" at bounding box center [428, 383] width 73 height 18
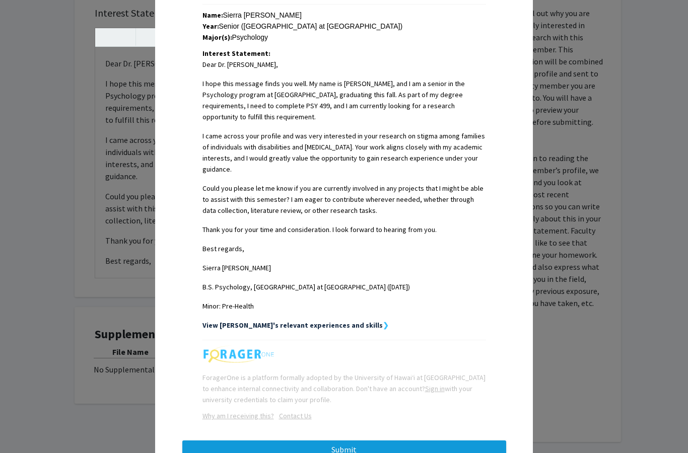
scroll to position [227, 0]
click at [341, 449] on button "Submit" at bounding box center [344, 450] width 324 height 18
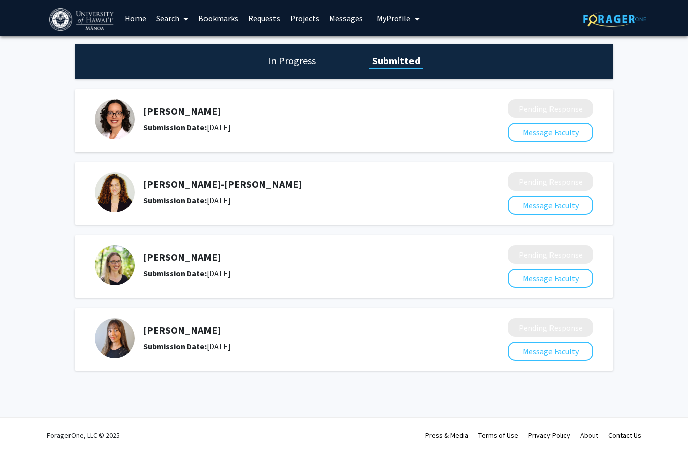
scroll to position [167, 0]
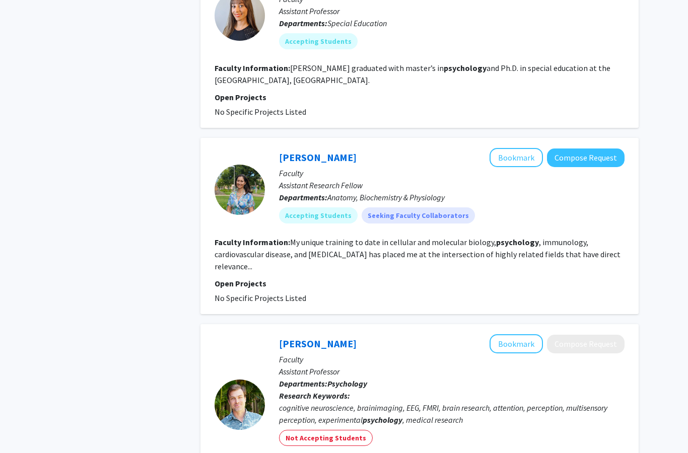
scroll to position [991, 0]
click at [333, 157] on link "[PERSON_NAME]" at bounding box center [318, 157] width 78 height 13
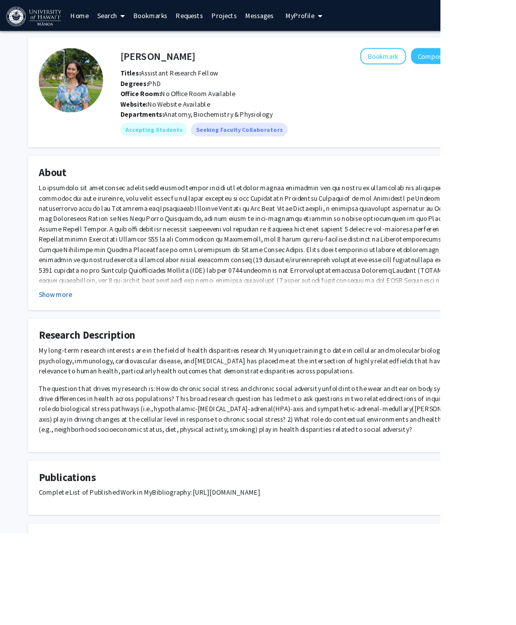
click at [66, 344] on button "Show more" at bounding box center [64, 345] width 39 height 12
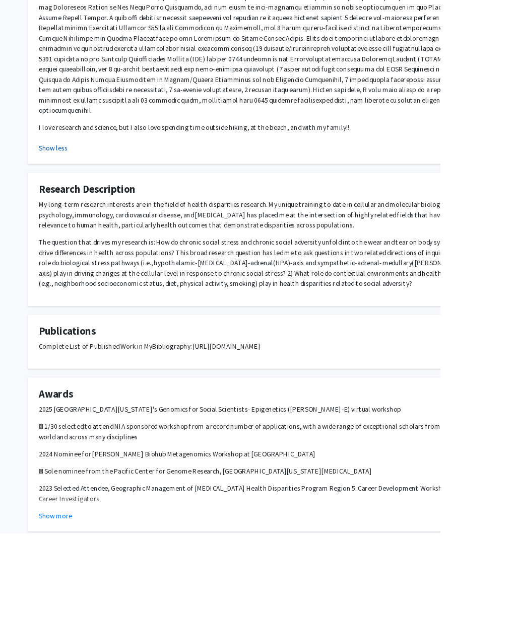
scroll to position [247, 0]
click at [76, 491] on button "Show more" at bounding box center [64, 606] width 39 height 12
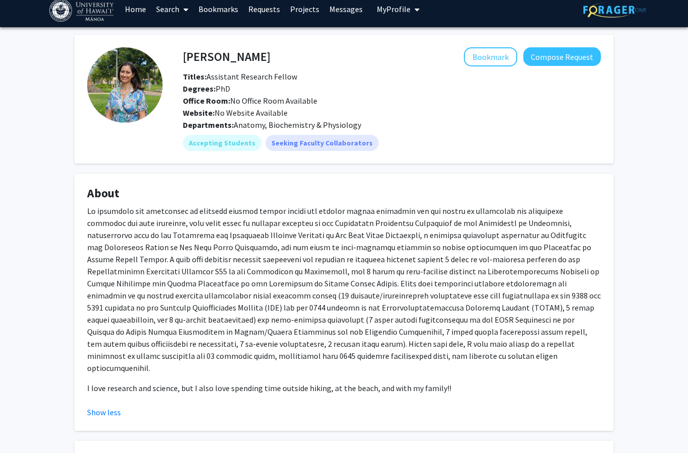
scroll to position [0, 0]
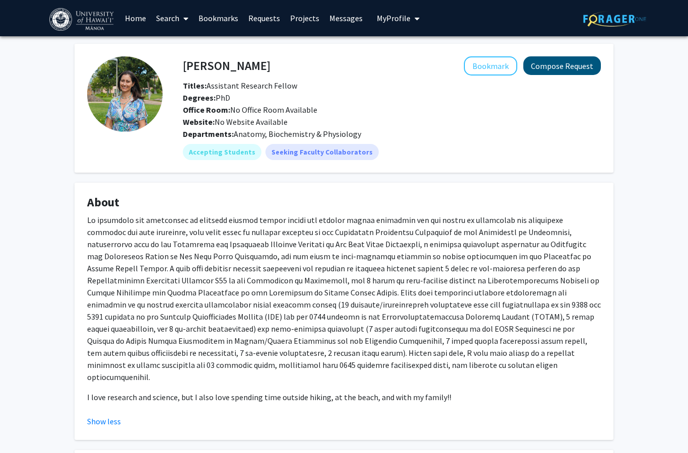
click at [573, 65] on button "Compose Request" at bounding box center [562, 65] width 78 height 19
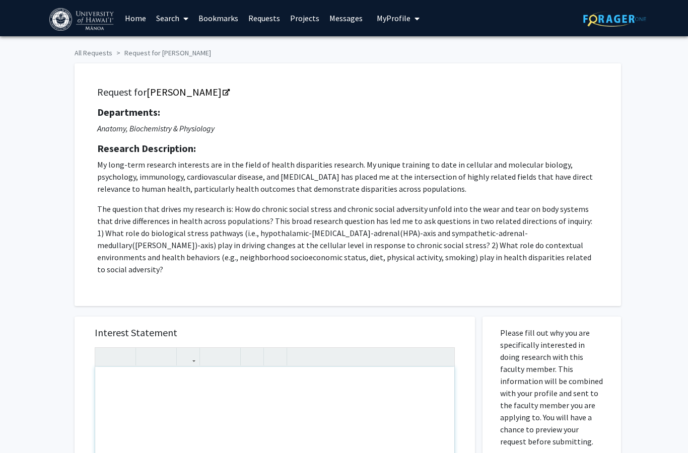
scroll to position [220, 0]
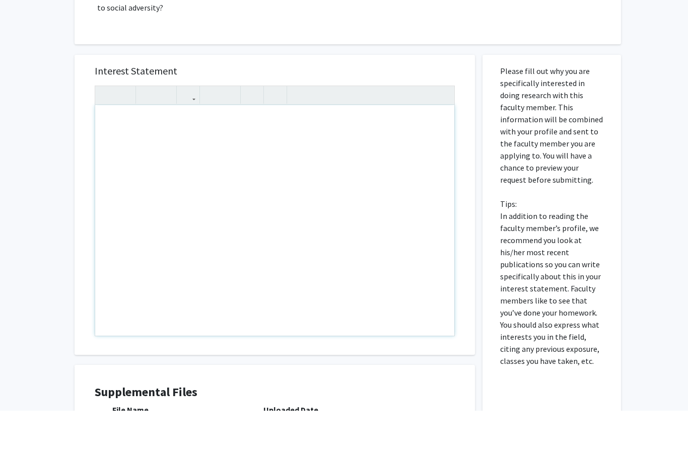
click at [113, 148] on div "Note to users with screen readers: Please press Alt+0 or Option+0 to deactivate…" at bounding box center [274, 263] width 359 height 231
paste div "Note to users with screen readers: Please press Alt+0 or Option+0 to deactivate…"
type textarea "<p>π</p>"
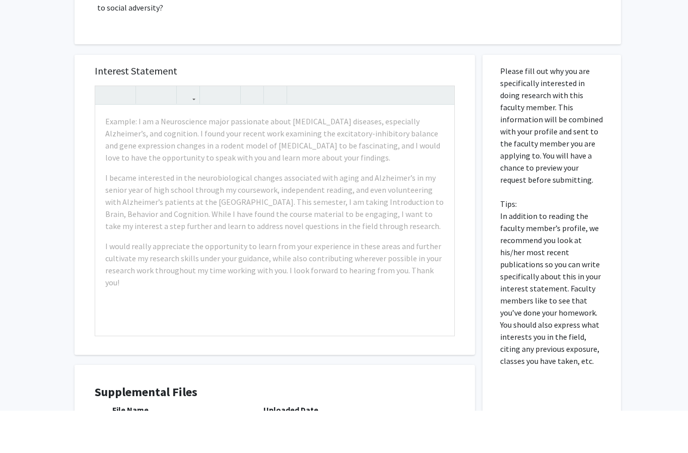
scroll to position [262, 0]
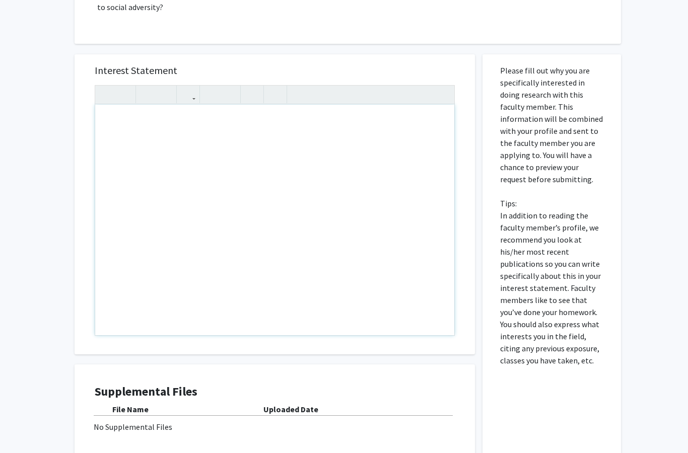
click at [102, 109] on div "Note to users with screen readers: Please press Alt+0 or Option+0 to deactivate…" at bounding box center [274, 220] width 359 height 231
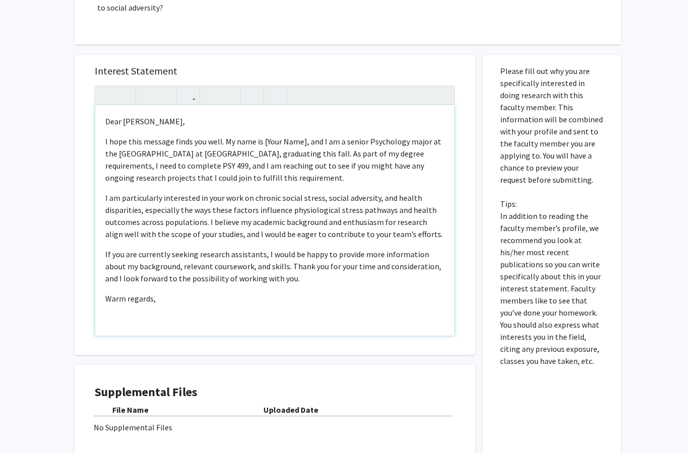
click at [303, 135] on p "I hope this message finds you well. My name is [Your Name], and I am a senior P…" at bounding box center [274, 159] width 339 height 48
click at [110, 294] on div "Dear [PERSON_NAME], I hope this message finds you well. My name is [PERSON_NAME…" at bounding box center [274, 220] width 359 height 231
click at [106, 292] on div "Dear [PERSON_NAME], I hope this message finds you well. My name is [PERSON_NAME…" at bounding box center [274, 220] width 359 height 231
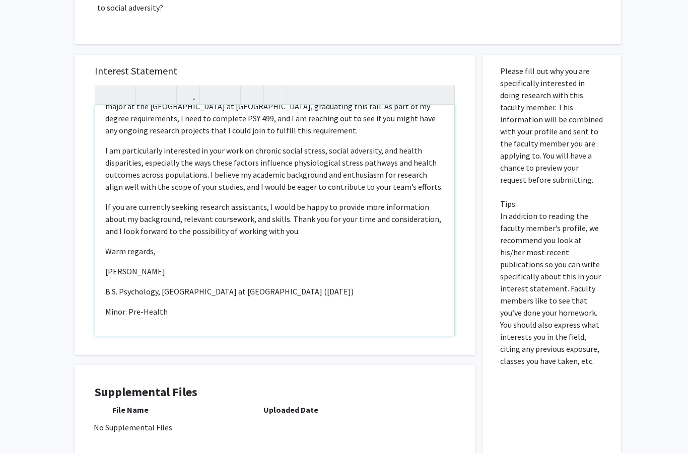
scroll to position [47, 0]
click at [130, 265] on p "[PERSON_NAME]" at bounding box center [274, 271] width 339 height 12
type textarea "<l>Ipsu Do. Sitam,</c><a>E sedd eius tempori utlab etd magn. Al enim ad Minimv …"
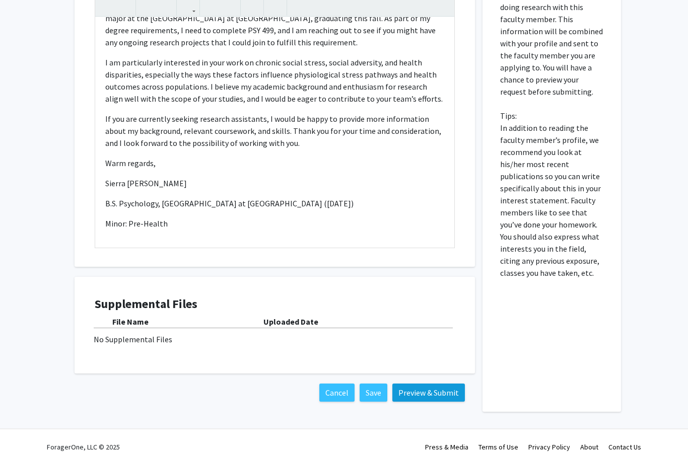
click at [438, 386] on button "Preview & Submit" at bounding box center [428, 395] width 73 height 18
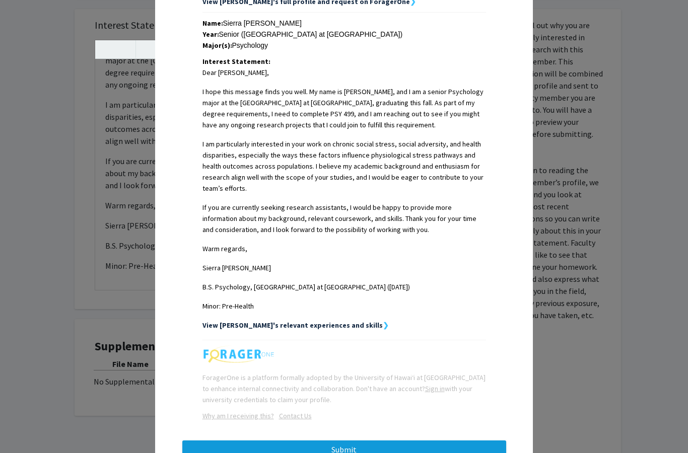
scroll to position [219, 0]
click at [344, 452] on button "Submit" at bounding box center [344, 450] width 324 height 18
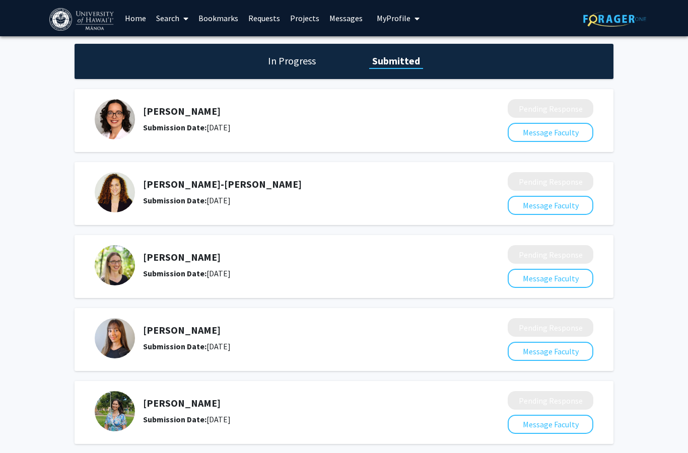
scroll to position [48, 0]
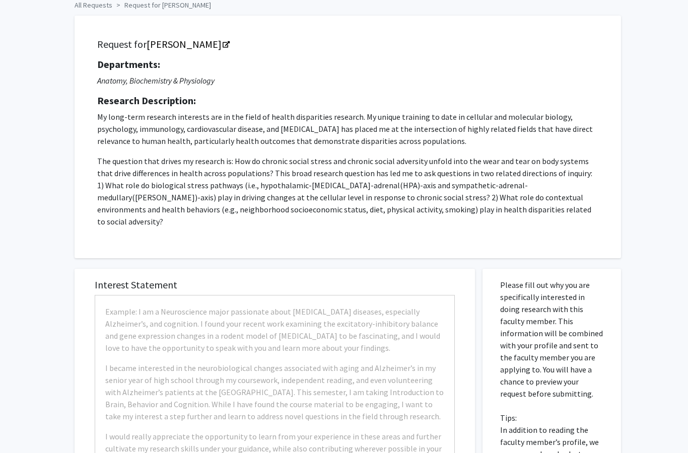
scroll to position [260, 0]
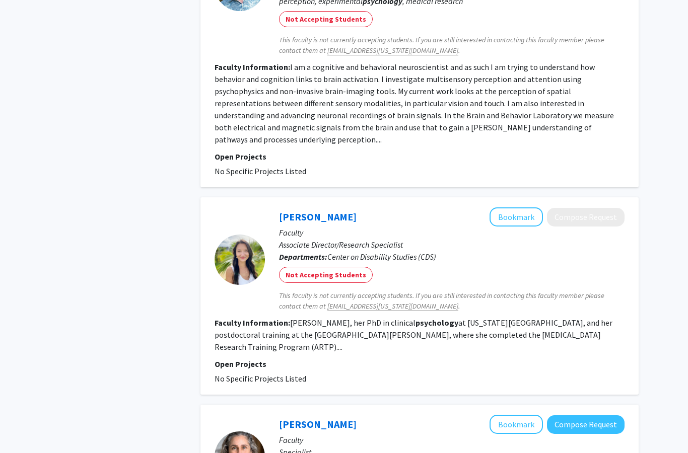
scroll to position [1410, 0]
drag, startPoint x: 327, startPoint y: 193, endPoint x: 327, endPoint y: 153, distance: 40.3
click at [327, 210] on link "[PERSON_NAME]" at bounding box center [318, 216] width 78 height 13
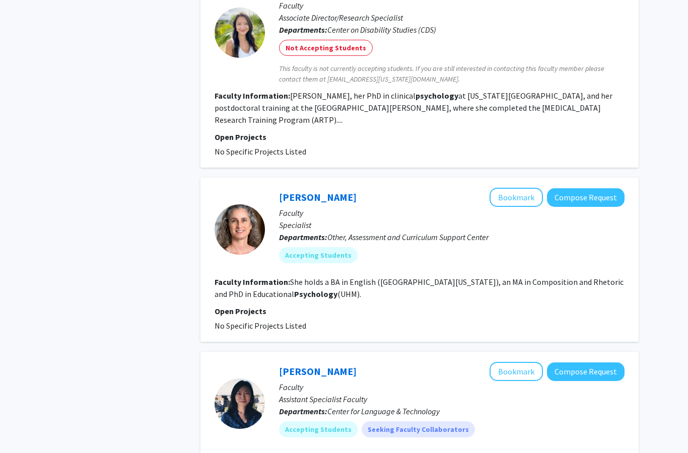
scroll to position [1637, 0]
click at [343, 190] on link "[PERSON_NAME]" at bounding box center [318, 196] width 78 height 13
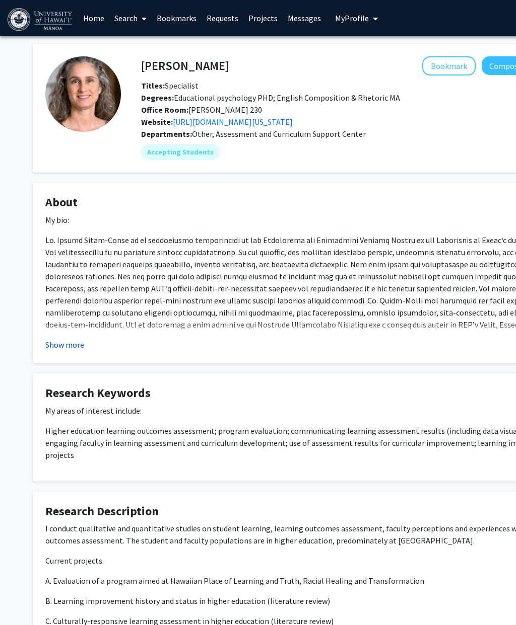
click at [66, 339] on button "Show more" at bounding box center [64, 345] width 39 height 12
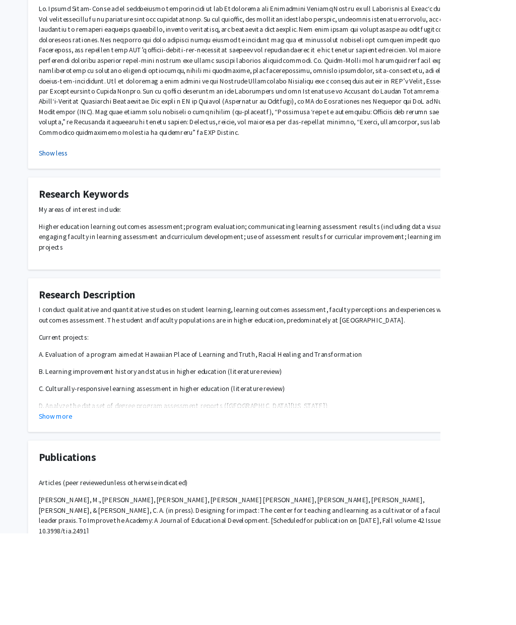
scroll to position [217, 0]
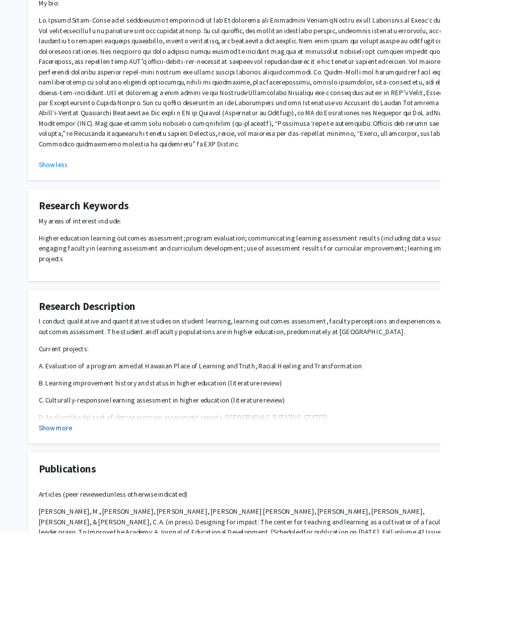
click at [78, 491] on button "Show more" at bounding box center [64, 502] width 39 height 12
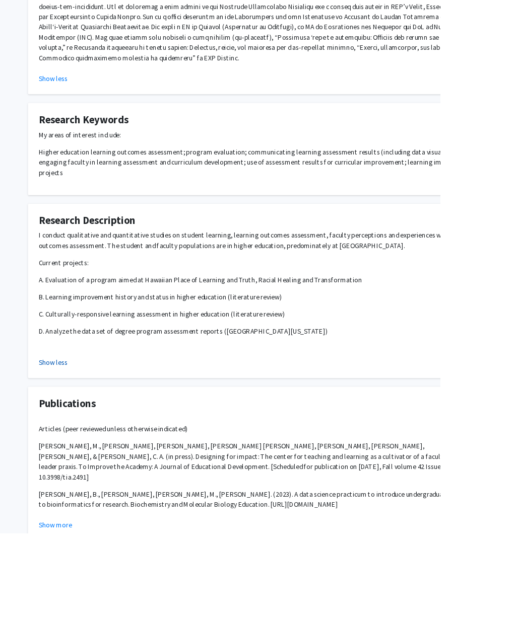
scroll to position [316, 0]
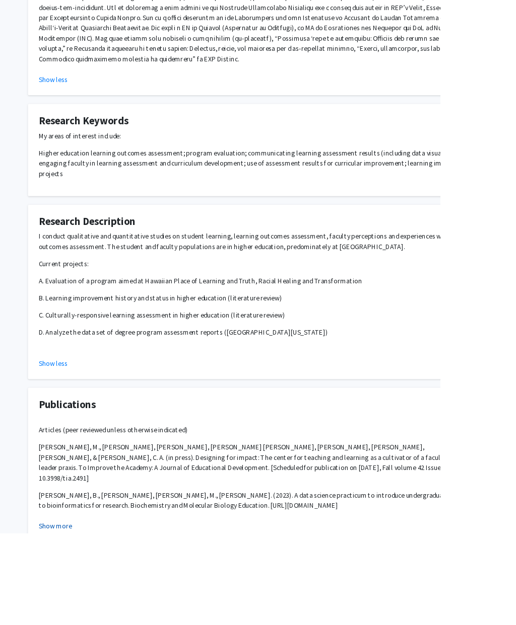
click at [68, 491] on button "Show more" at bounding box center [64, 617] width 39 height 12
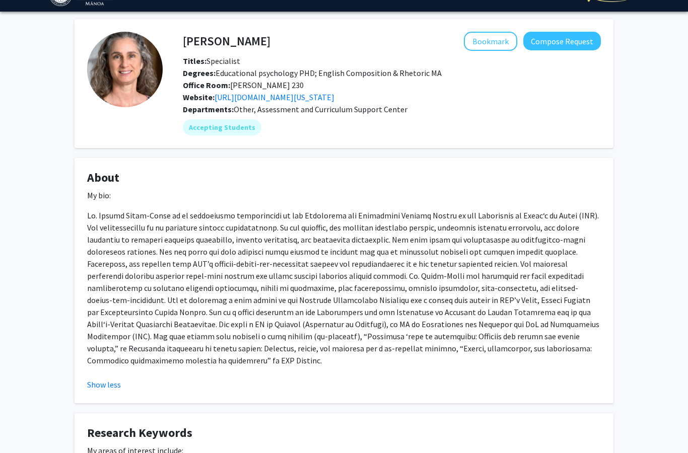
scroll to position [0, 0]
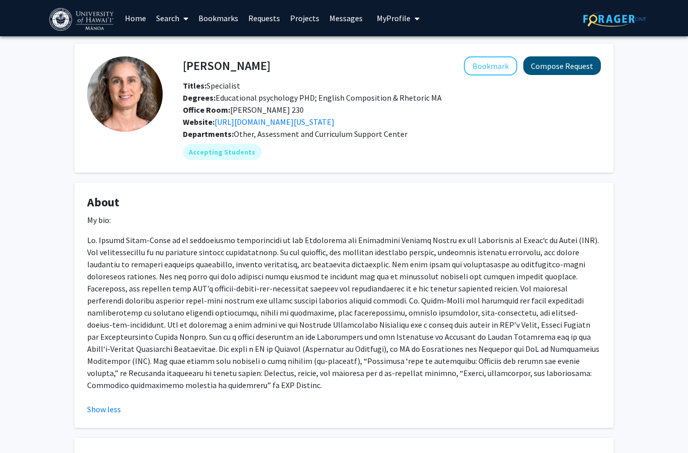
click at [565, 67] on button "Compose Request" at bounding box center [562, 65] width 78 height 19
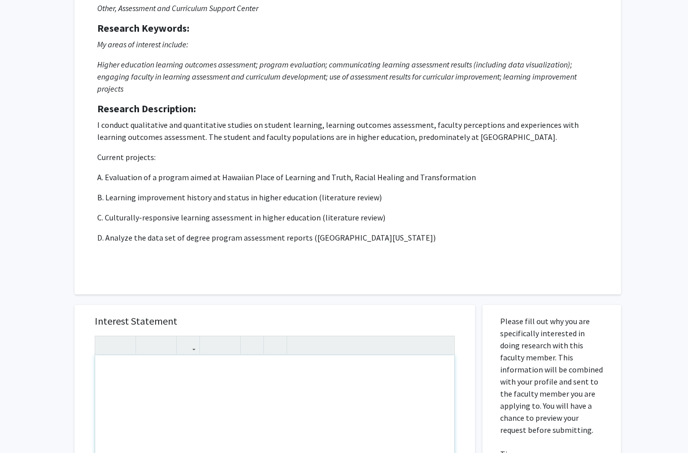
scroll to position [324, 0]
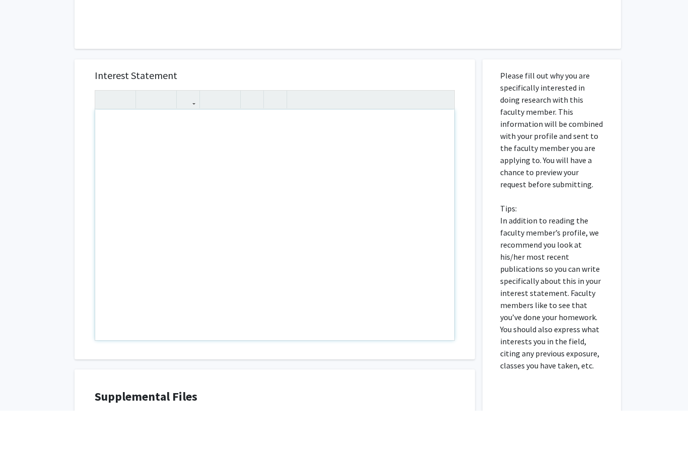
click at [110, 152] on div "Note to users with screen readers: Please press Alt+0 or Option+0 to deactivate…" at bounding box center [274, 267] width 359 height 231
paste div "Note to users with screen readers: Please press Alt+0 or Option+0 to deactivate…"
type textarea "<l>Ipsu Do. Sitam-Conse,</a><e>Se doei te Incidi Utlaboreet, dol M al e admini …"
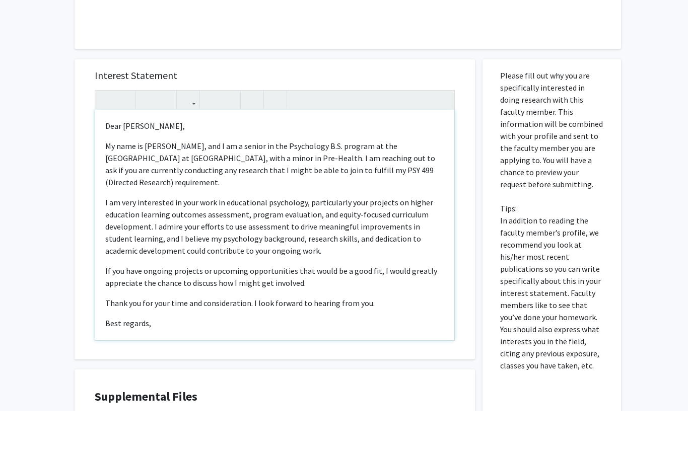
click at [169, 182] on p "My name is [PERSON_NAME], and I am a senior in the Psychology B.S. program at t…" at bounding box center [274, 206] width 339 height 48
click at [310, 182] on p "My name is [PERSON_NAME], and I am a senior in the Psychology B.S. program at t…" at bounding box center [274, 206] width 339 height 48
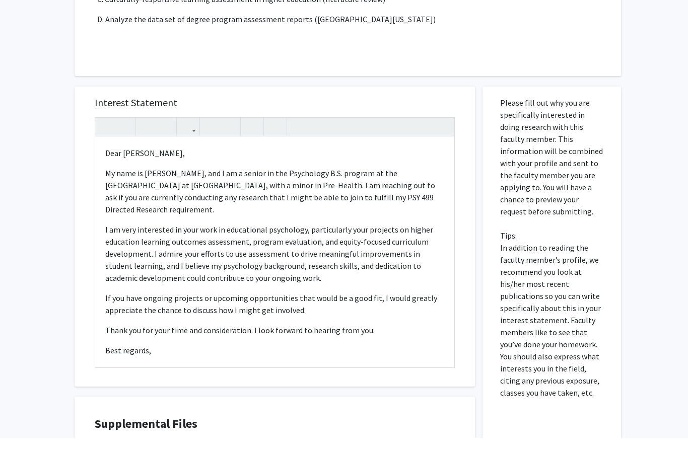
scroll to position [339, 0]
click at [108, 348] on div "Dear [PERSON_NAME], My name is [GEOGRAPHIC_DATA][PERSON_NAME], and I am a senio…" at bounding box center [274, 251] width 359 height 231
type textarea "<l>Ipsu Do. Sitam-Conse,</a><e>Se doei te Incidi Utlaboreet, dol M al e admini …"
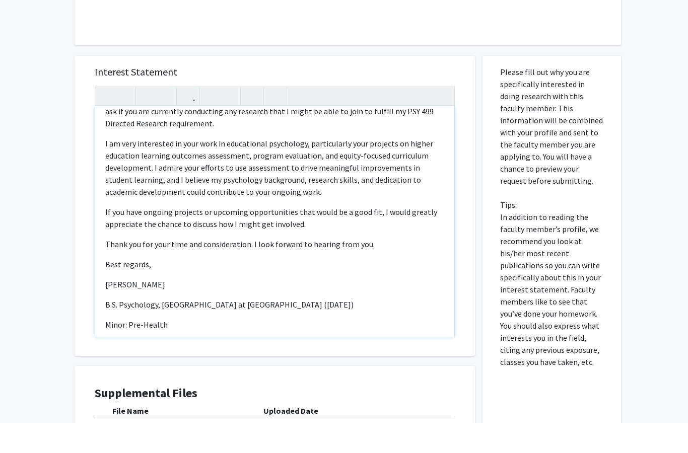
scroll to position [469, 0]
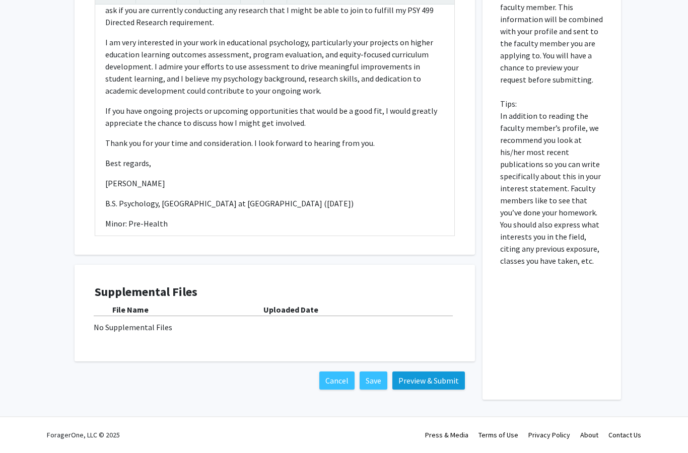
click at [413, 382] on button "Preview & Submit" at bounding box center [428, 383] width 73 height 18
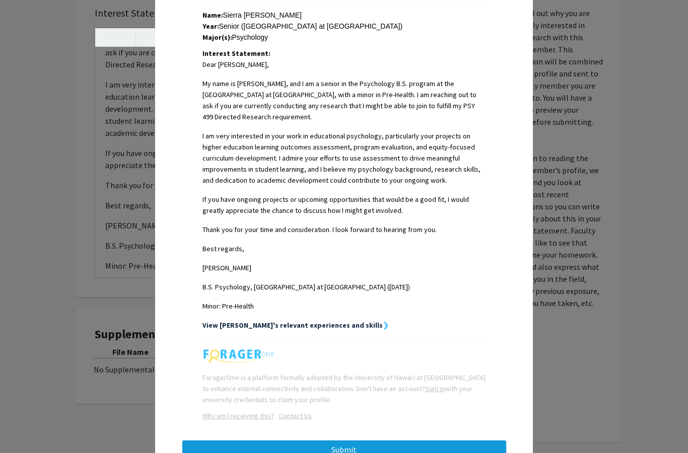
scroll to position [227, 0]
click at [344, 452] on button "Submit" at bounding box center [344, 450] width 324 height 18
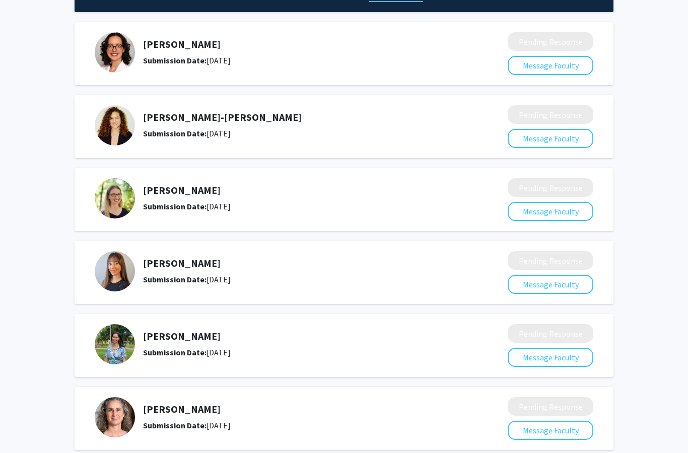
scroll to position [81, 0]
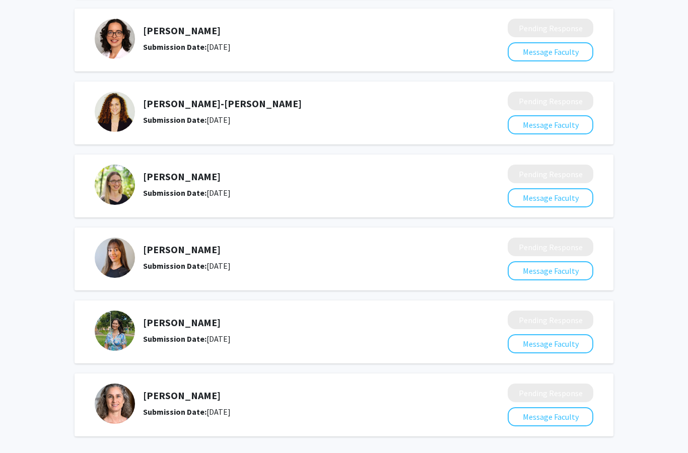
click at [211, 324] on h5 "[PERSON_NAME]" at bounding box center [298, 323] width 311 height 12
click at [527, 345] on button "Message Faculty" at bounding box center [551, 343] width 86 height 19
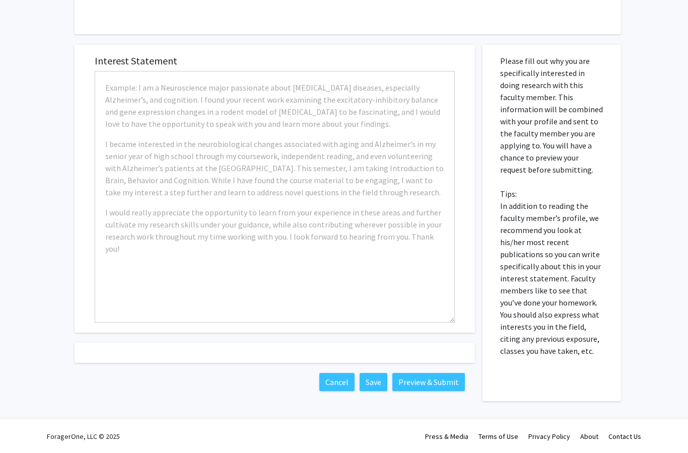
scroll to position [374, 0]
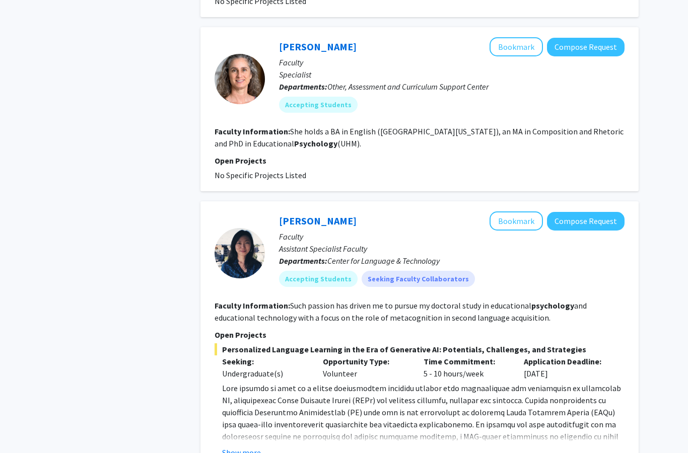
scroll to position [1791, 0]
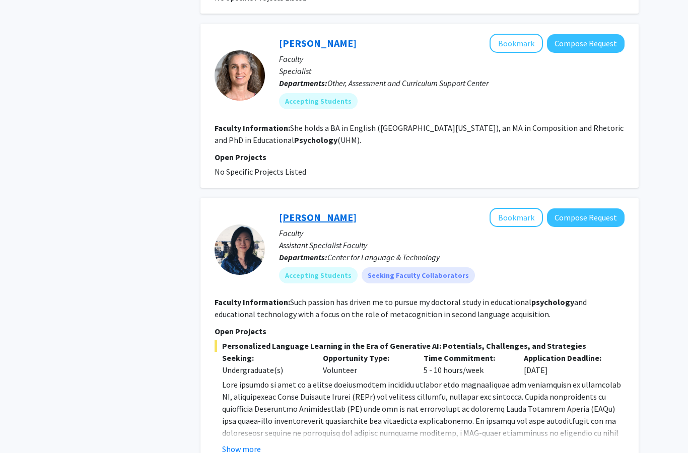
click at [329, 211] on link "[PERSON_NAME]" at bounding box center [318, 217] width 78 height 13
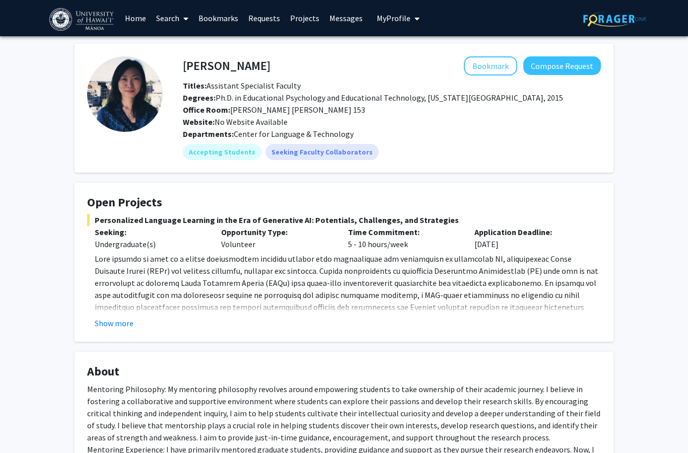
click at [124, 323] on button "Show more" at bounding box center [114, 323] width 39 height 12
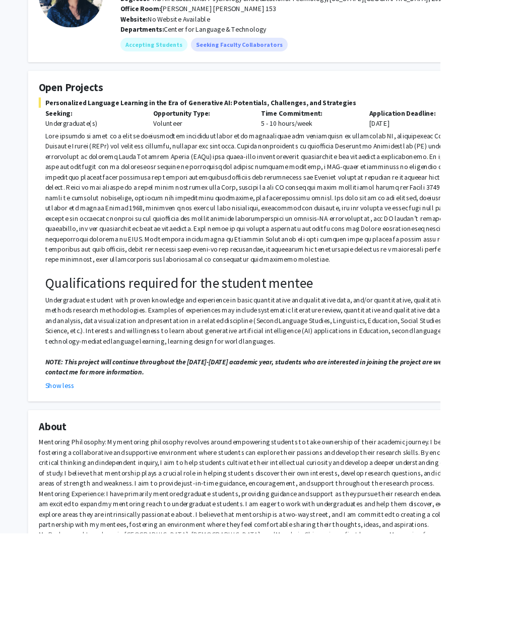
scroll to position [100, 0]
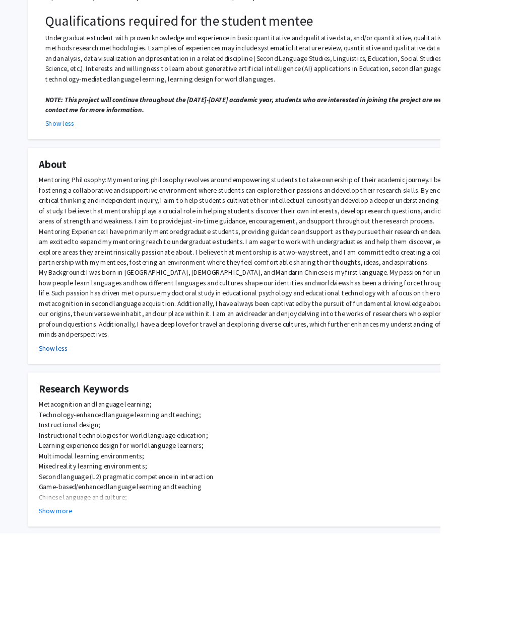
scroll to position [406, 0]
click at [60, 491] on button "Show more" at bounding box center [64, 600] width 39 height 12
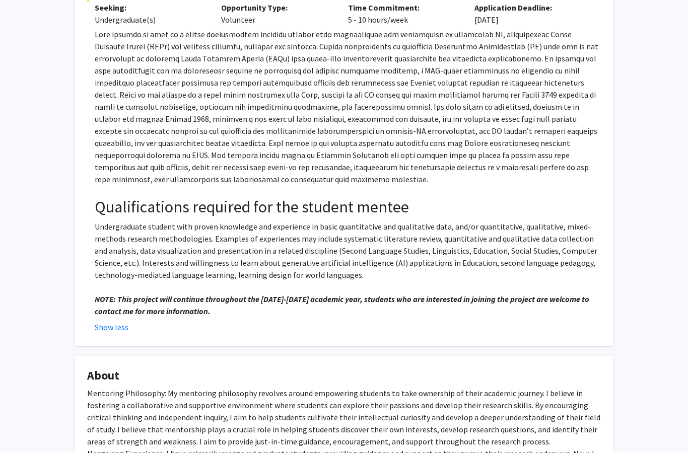
scroll to position [0, 0]
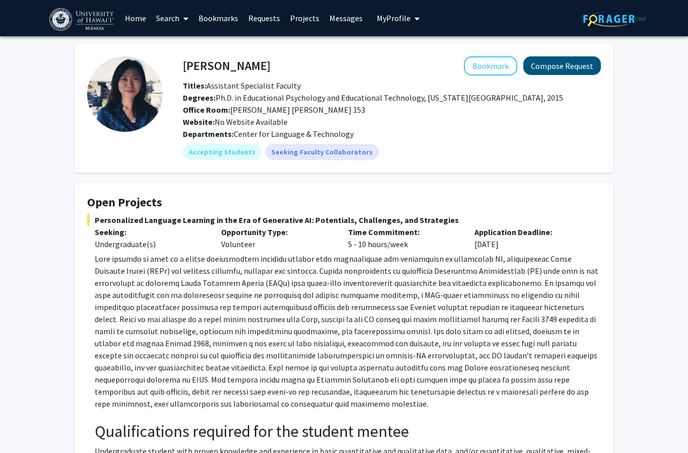
click at [570, 68] on button "Compose Request" at bounding box center [562, 65] width 78 height 19
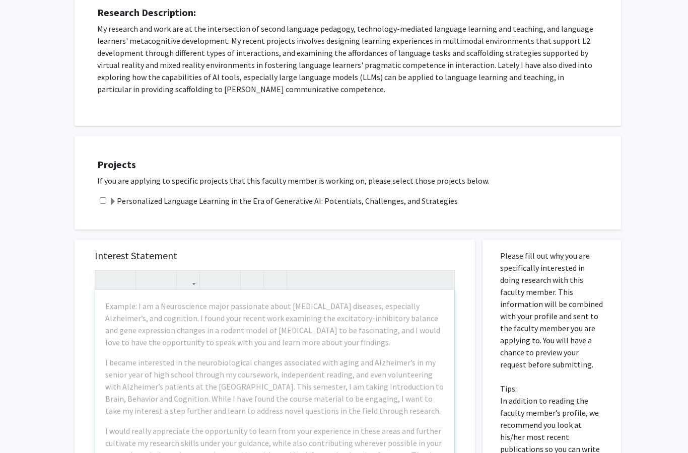
scroll to position [243, 0]
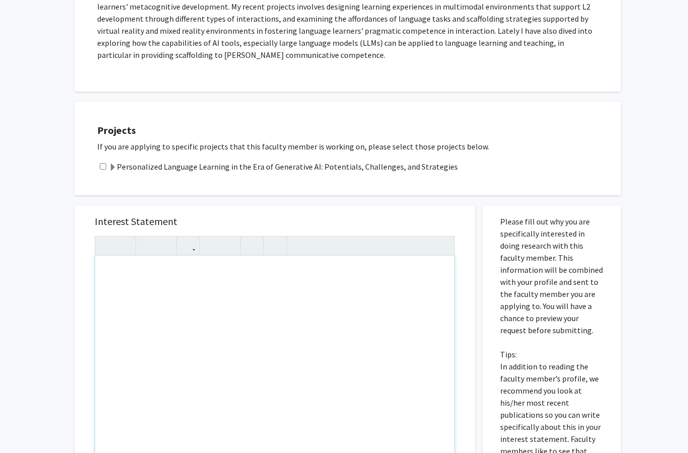
paste div "Note to users with screen readers: Please press Alt+0 or Option+0 to deactivate…"
type textarea "<p>Dear [PERSON_NAME],</p><p>My name is [Your Name], and I am a senior at the […"
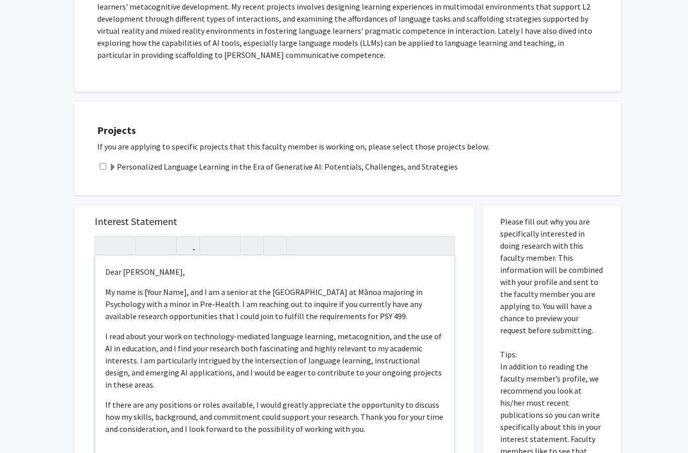
click at [184, 287] on p "My name is [Your Name], and I am a senior at the [GEOGRAPHIC_DATA] at Mānoa maj…" at bounding box center [274, 304] width 339 height 36
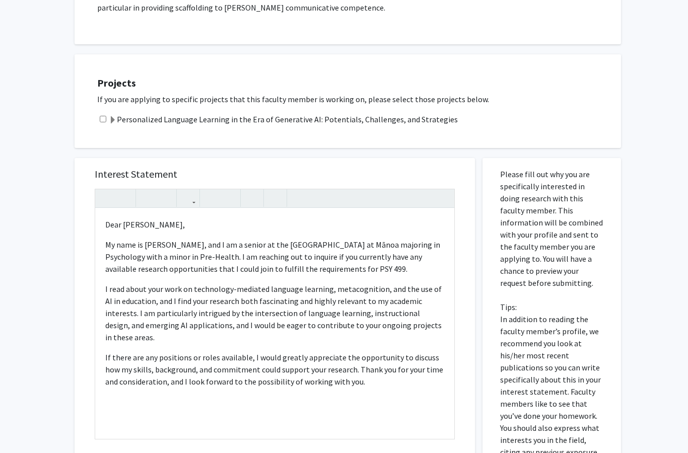
scroll to position [291, 0]
click at [396, 265] on p "My name is [PERSON_NAME], and I am a senior at the [GEOGRAPHIC_DATA] at Mānoa m…" at bounding box center [274, 256] width 339 height 36
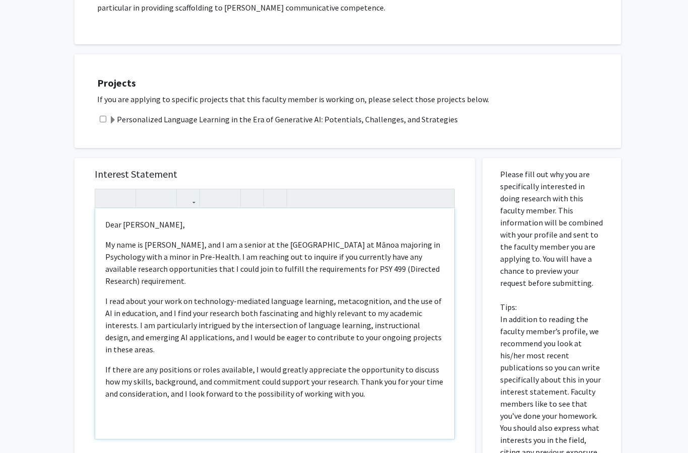
click at [399, 266] on p "My name is [PERSON_NAME], and I am a senior at the [GEOGRAPHIC_DATA] at Mānoa m…" at bounding box center [274, 263] width 339 height 48
click at [138, 281] on p "My name is [PERSON_NAME], and I am a senior at the [GEOGRAPHIC_DATA] at Mānoa m…" at bounding box center [274, 263] width 339 height 48
click at [108, 397] on div "Dear [PERSON_NAME], My name is [GEOGRAPHIC_DATA][PERSON_NAME], and I am a senio…" at bounding box center [274, 323] width 359 height 231
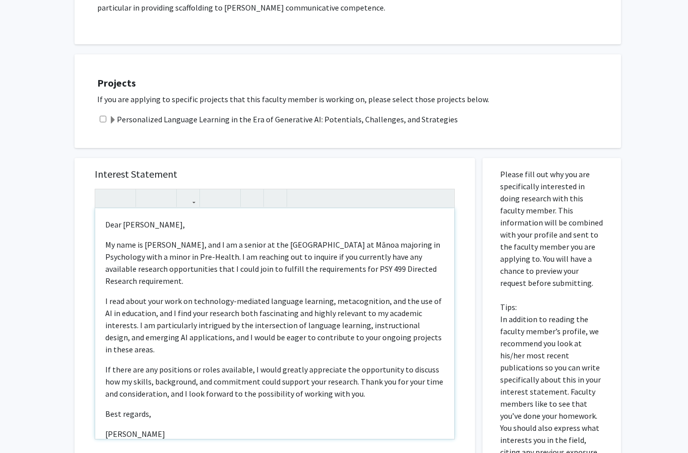
click at [129, 428] on p "[PERSON_NAME]" at bounding box center [274, 434] width 339 height 12
type textarea "<l>Ipsu Do. Sitamet,</c><a>El sedd ei Tempor Incididunt, utl E do m aliqua en a…"
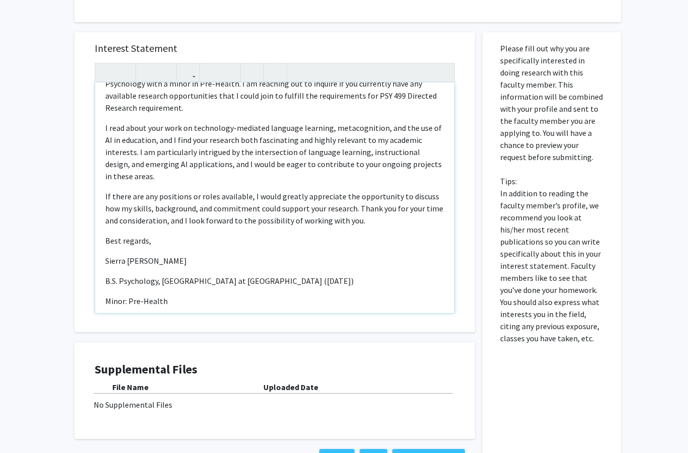
scroll to position [415, 0]
click at [434, 461] on button "Preview & Submit" at bounding box center [428, 459] width 73 height 18
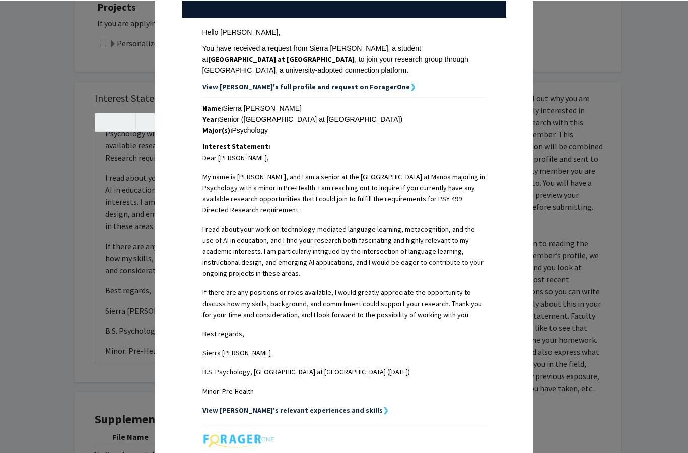
scroll to position [134, 0]
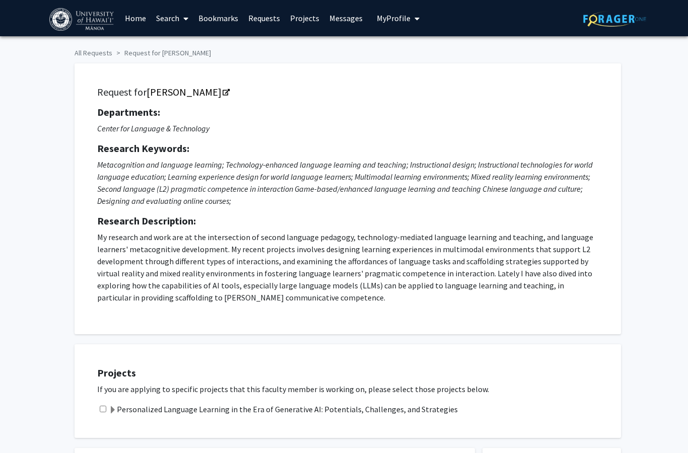
scroll to position [325, 0]
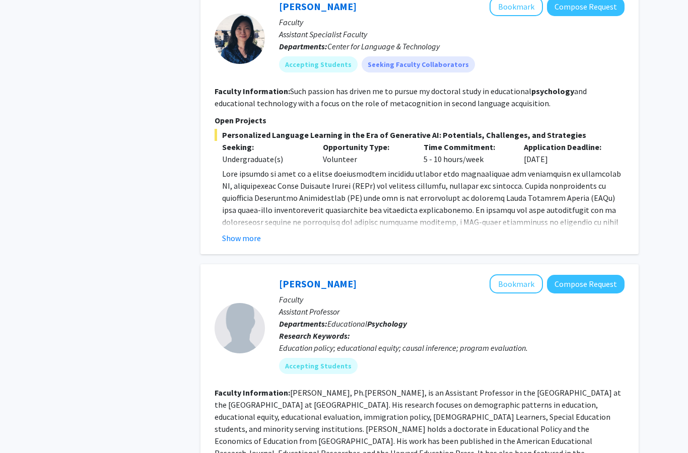
scroll to position [1998, 0]
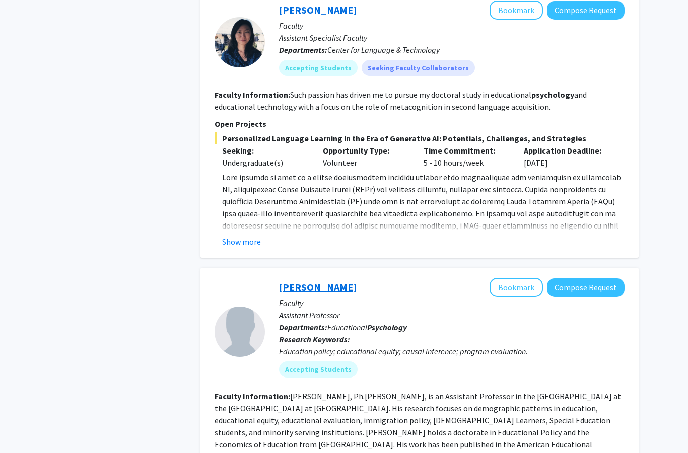
click at [295, 281] on link "[PERSON_NAME]" at bounding box center [318, 287] width 78 height 13
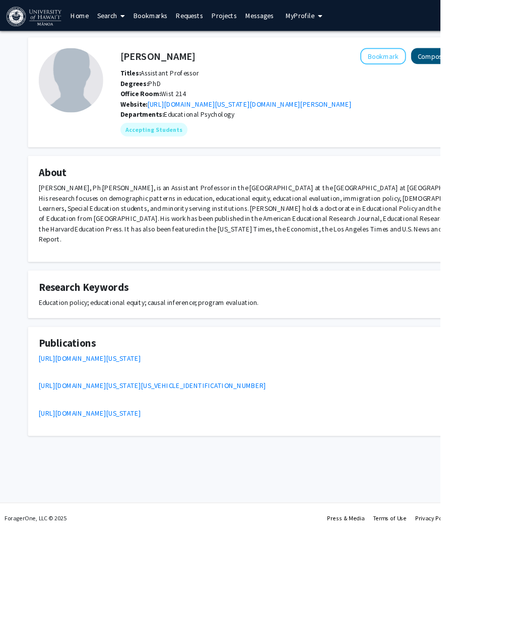
click at [517, 69] on button "Compose Request" at bounding box center [520, 65] width 78 height 19
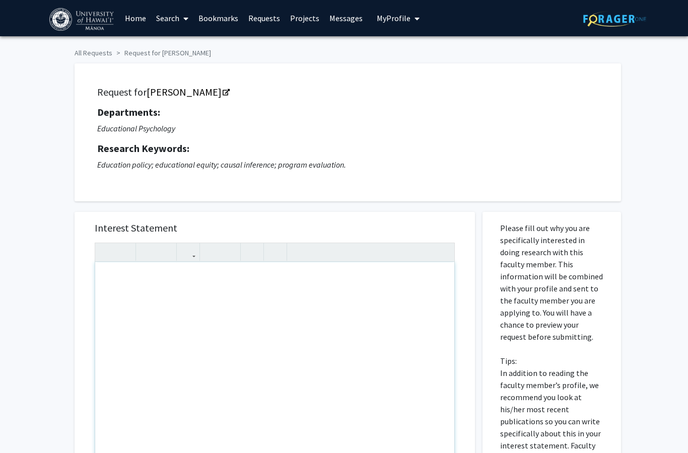
scroll to position [127, 0]
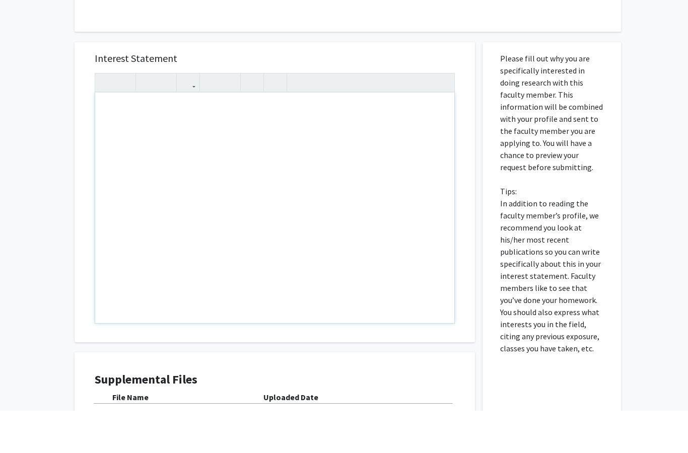
click at [114, 135] on div "Note to users with screen readers: Please press Alt+0 or Option+0 to deactivate…" at bounding box center [274, 250] width 359 height 231
paste div "Note to users with screen readers: Please press Alt+0 or Option+0 to deactivate…"
type textarea "<p>Dear [PERSON_NAME],</p><p>I hope this message finds you well. My name is [Yo…"
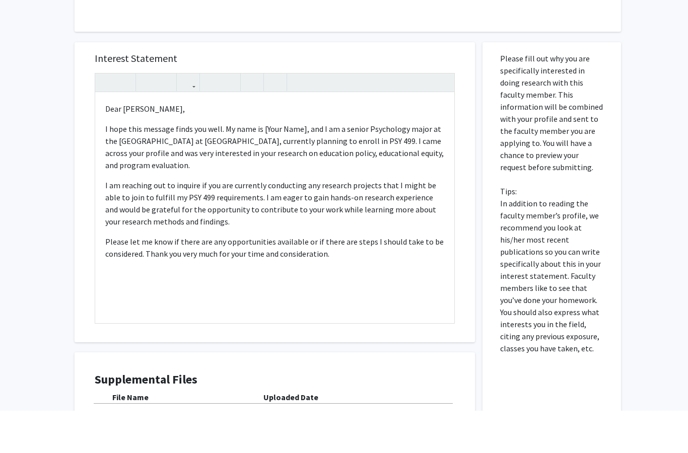
scroll to position [170, 0]
click at [351, 138] on p "I hope this message finds you well. My name is [Your Name], and I am a senior P…" at bounding box center [274, 146] width 339 height 48
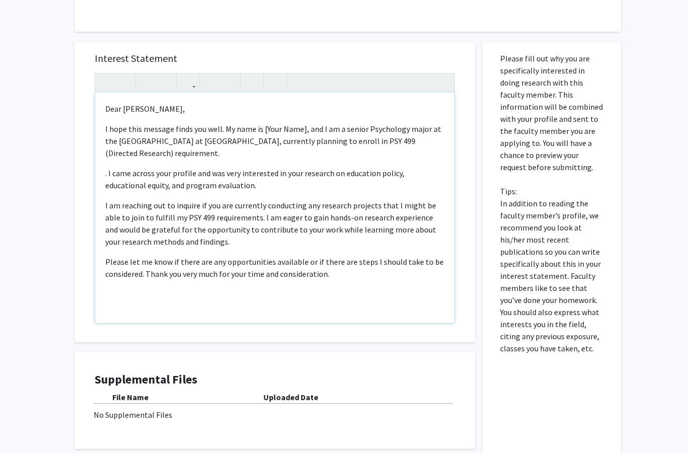
click at [354, 136] on p "I hope this message finds you well. My name is [Your Name], and I am a senior P…" at bounding box center [274, 141] width 339 height 36
click at [413, 138] on p "I hope this message finds you well. My name is [Your Name], and I am a senior P…" at bounding box center [274, 141] width 339 height 36
click at [105, 172] on div "Dear [PERSON_NAME], I hope this message finds you well. My name is [Your Name],…" at bounding box center [274, 208] width 359 height 231
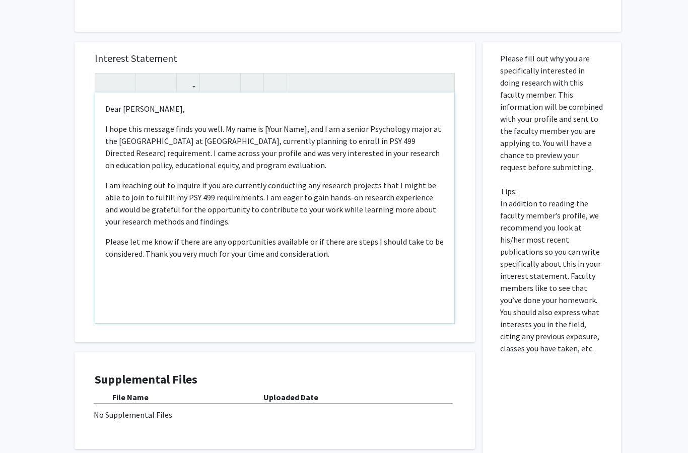
click at [301, 125] on p "I hope this message finds you well. My name is [Your Name], and I am a senior P…" at bounding box center [274, 147] width 339 height 48
click at [418, 139] on p "I hope this message finds you well. My name is [PERSON_NAME], and I am a senior…" at bounding box center [274, 147] width 339 height 48
click at [105, 275] on div "Dear [PERSON_NAME], I hope this message finds you well. My name is [PERSON_NAME…" at bounding box center [274, 207] width 359 height 231
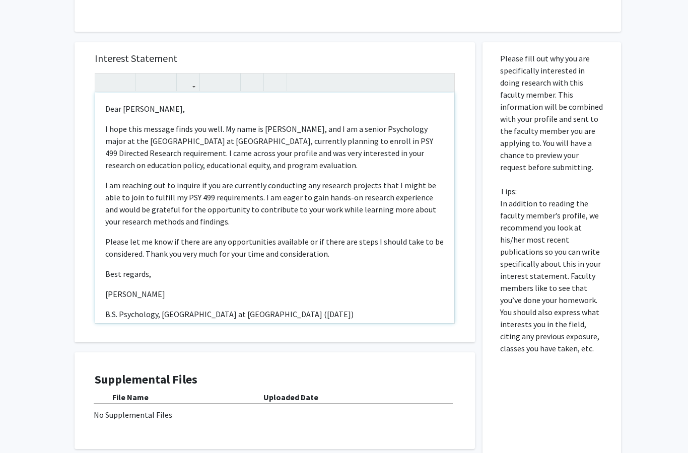
click at [129, 292] on p "[PERSON_NAME]" at bounding box center [274, 294] width 339 height 12
type textarea "<l>Ipsu Do. Sitame,</c><a>E sedd eius tempori utlab etd magn. Al enim ad Minimv…"
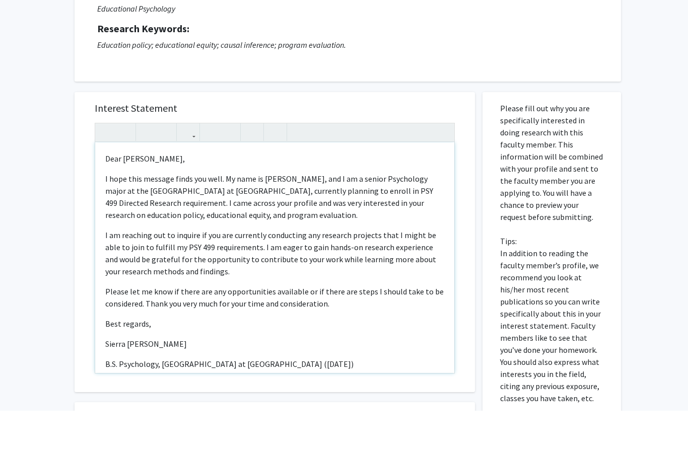
scroll to position [255, 0]
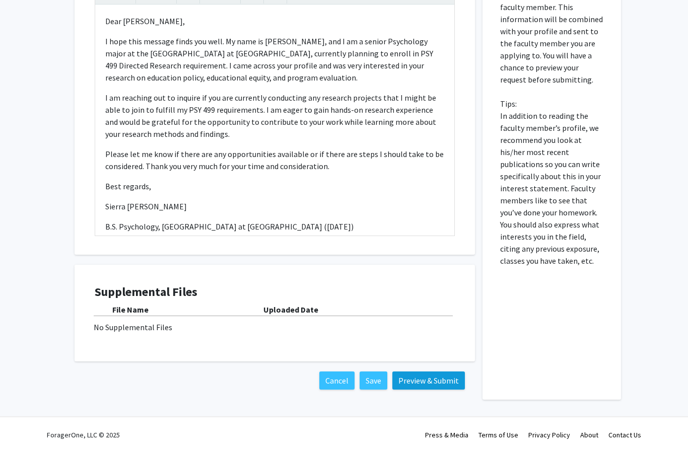
click at [454, 381] on button "Preview & Submit" at bounding box center [428, 383] width 73 height 18
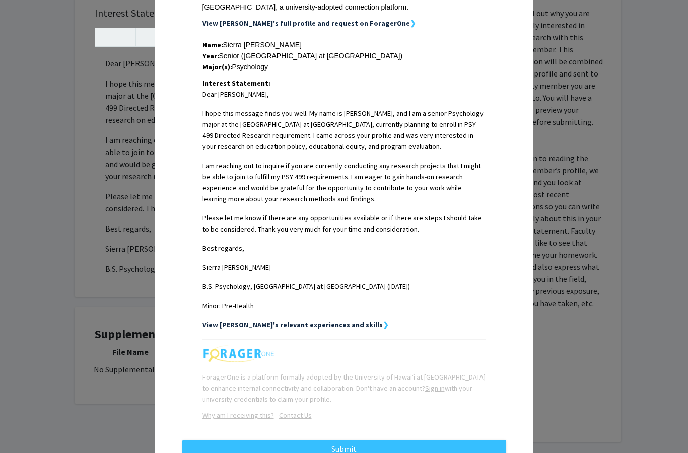
scroll to position [197, 0]
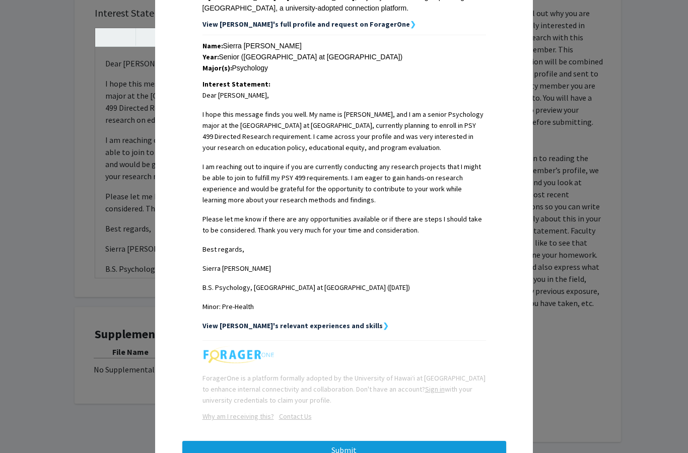
click at [334, 444] on button "Submit" at bounding box center [344, 450] width 324 height 18
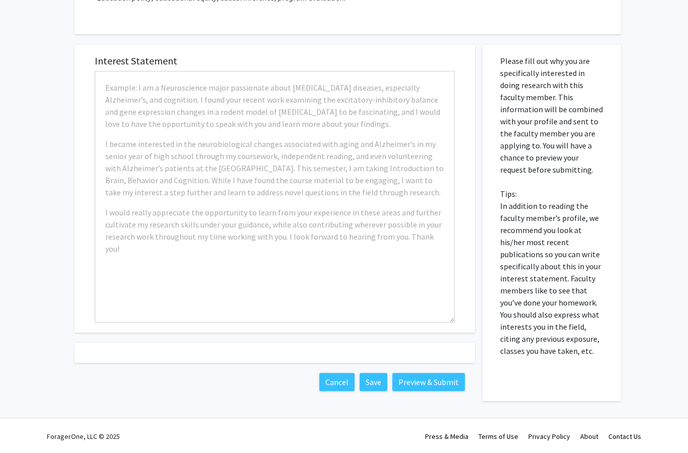
scroll to position [161, 0]
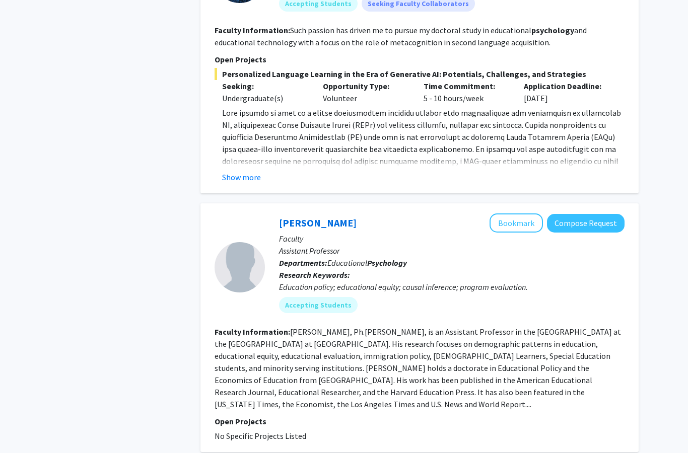
scroll to position [2083, 0]
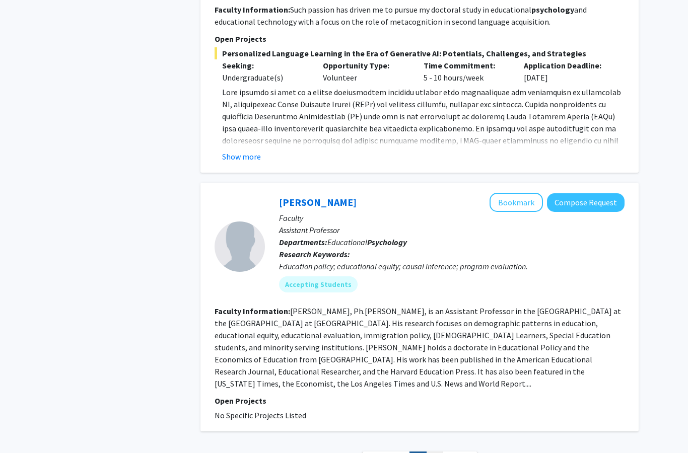
click at [433, 452] on link "2" at bounding box center [434, 461] width 17 height 18
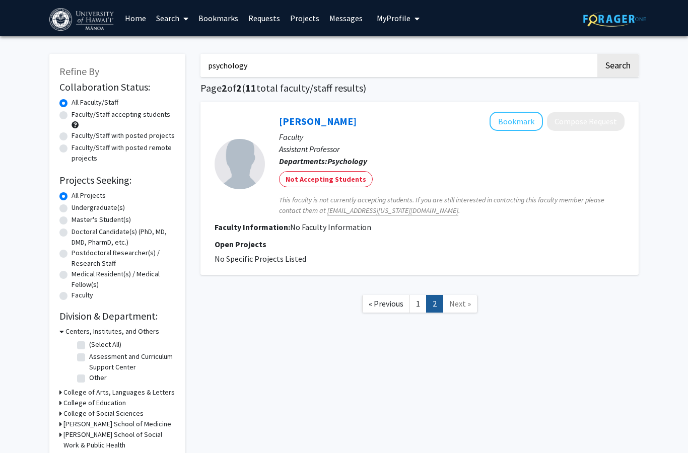
click at [72, 211] on label "Undergraduate(s)" at bounding box center [98, 207] width 53 height 11
click at [72, 209] on input "Undergraduate(s)" at bounding box center [75, 205] width 7 height 7
radio input "true"
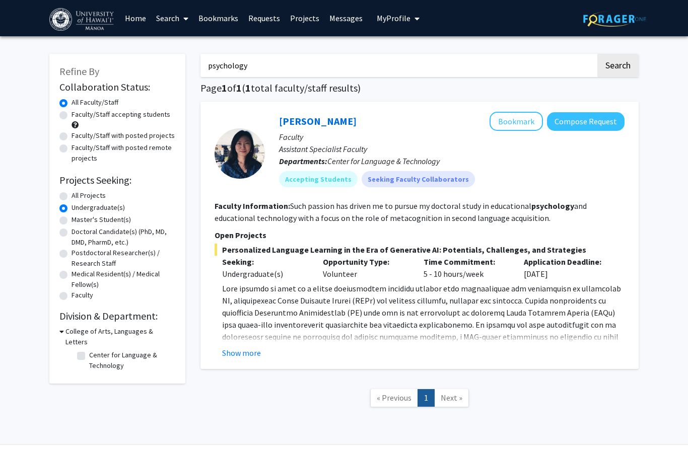
click at [251, 63] on input "psychology" at bounding box center [397, 65] width 395 height 23
type input "p"
click at [72, 222] on label "Master's Student(s)" at bounding box center [101, 220] width 59 height 11
click at [72, 221] on input "Master's Student(s)" at bounding box center [75, 218] width 7 height 7
radio input "true"
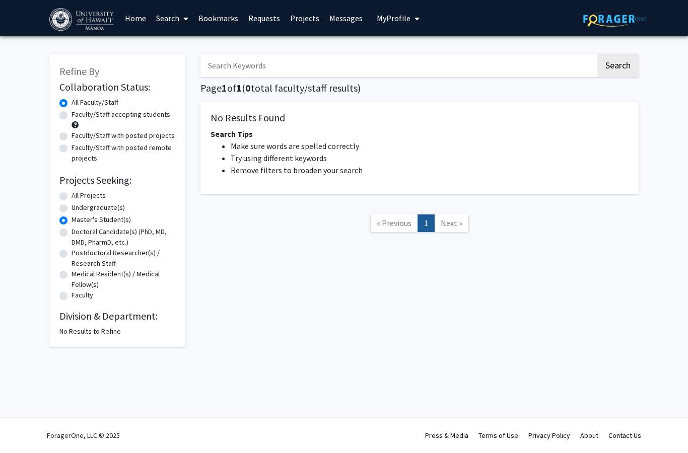
click at [72, 209] on label "Undergraduate(s)" at bounding box center [98, 207] width 53 height 11
click at [72, 209] on input "Undergraduate(s)" at bounding box center [75, 205] width 7 height 7
radio input "true"
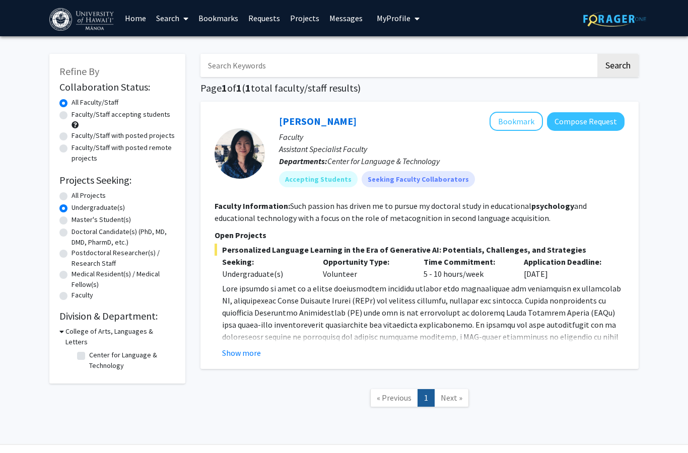
click at [72, 194] on label "All Projects" at bounding box center [89, 195] width 34 height 11
click at [72, 194] on input "All Projects" at bounding box center [75, 193] width 7 height 7
radio input "true"
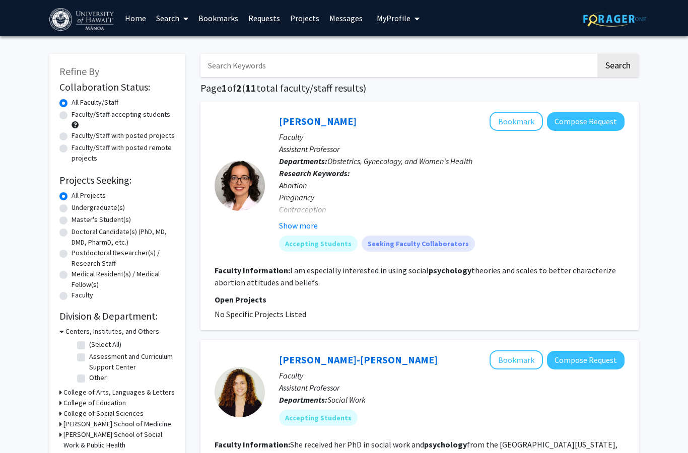
click at [239, 62] on input "Search Keywords" at bounding box center [397, 65] width 395 height 23
type input "surgery"
click at [617, 64] on button "Search" at bounding box center [617, 65] width 41 height 23
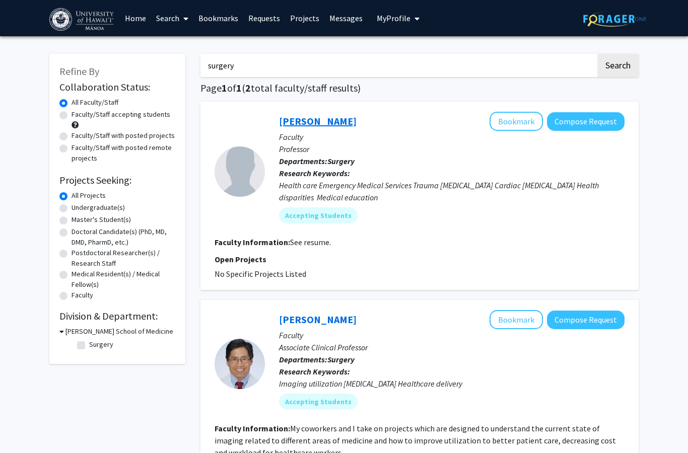
click at [315, 124] on link "[PERSON_NAME]" at bounding box center [318, 121] width 78 height 13
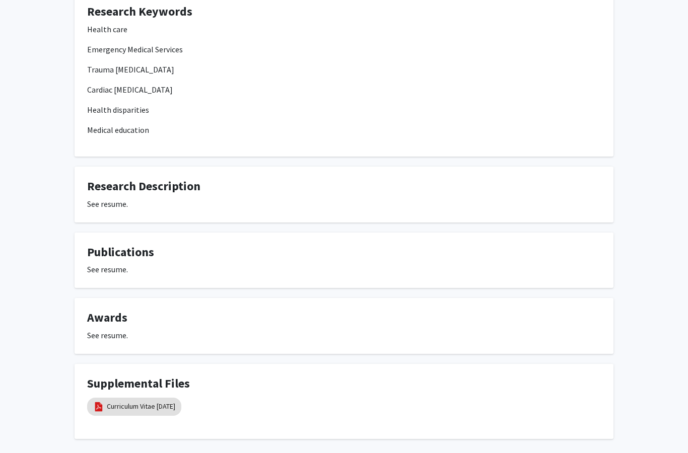
scroll to position [196, 0]
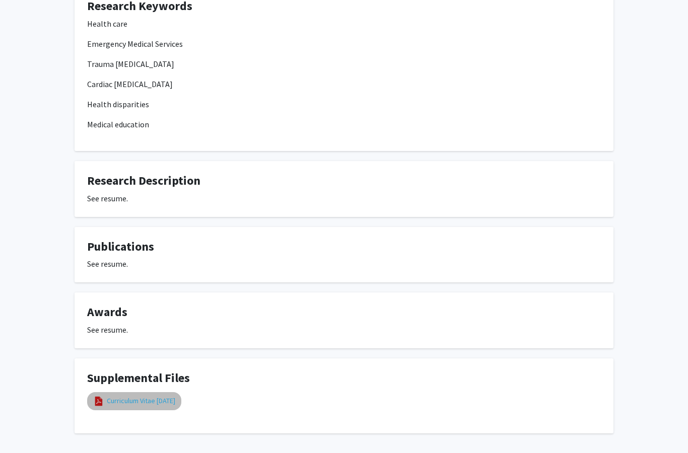
click at [152, 403] on link "Curriculum Vitae [DATE]" at bounding box center [141, 401] width 68 height 11
select select "custom"
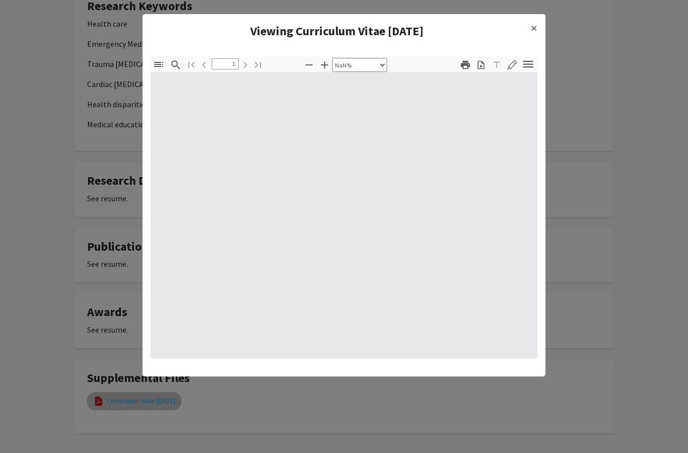
type input "0"
select select "custom"
type input "1"
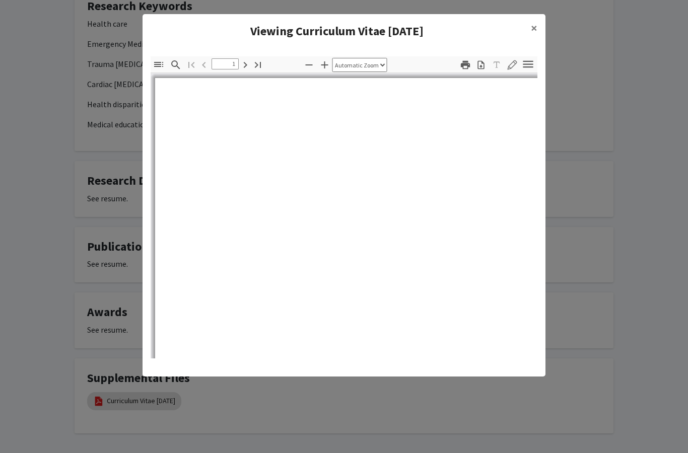
select select "auto"
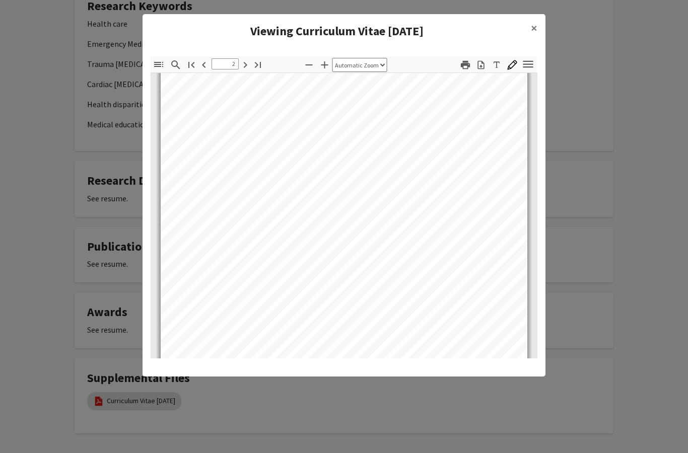
scroll to position [604, 0]
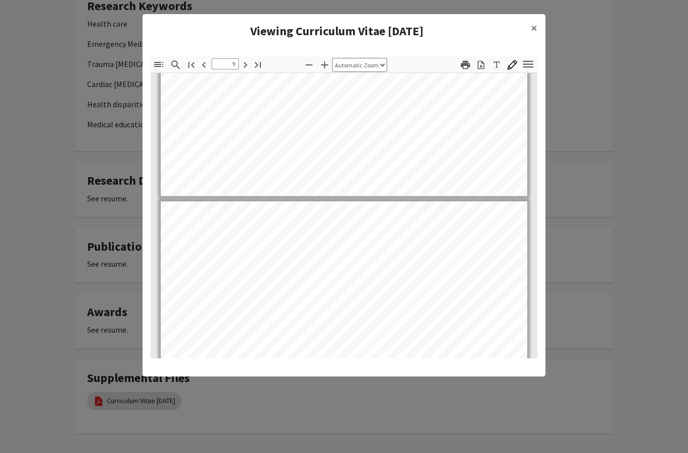
type input "10"
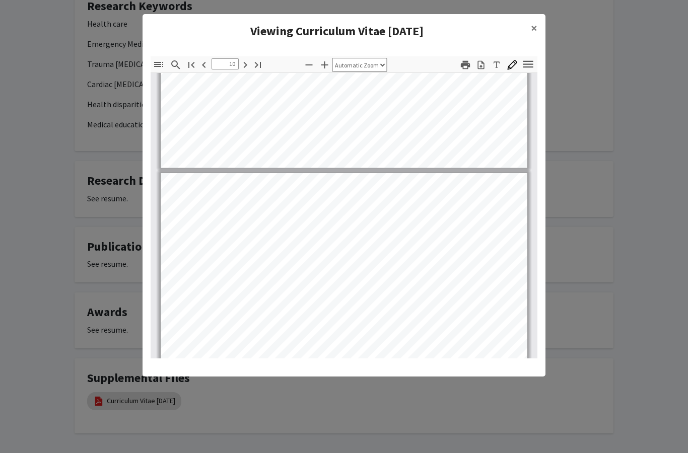
scroll to position [4258, 0]
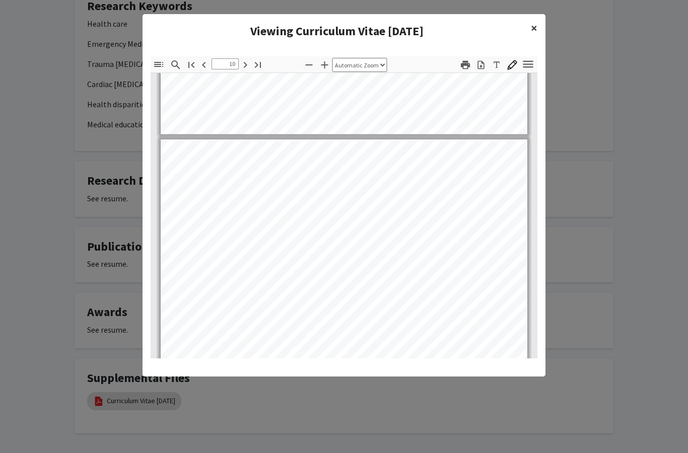
click at [539, 28] on button "×" at bounding box center [534, 28] width 23 height 28
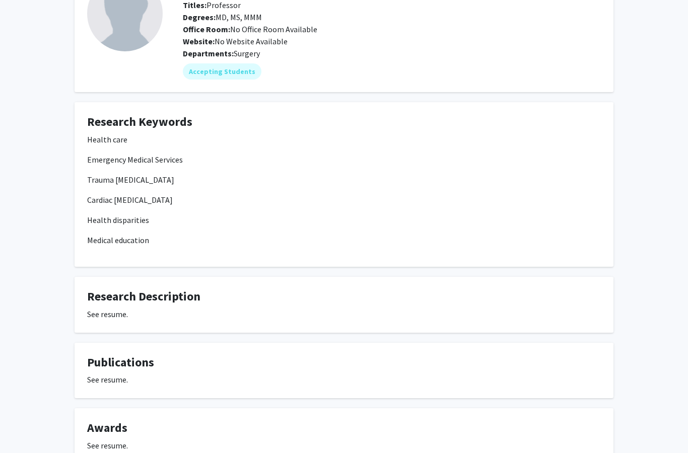
scroll to position [0, 0]
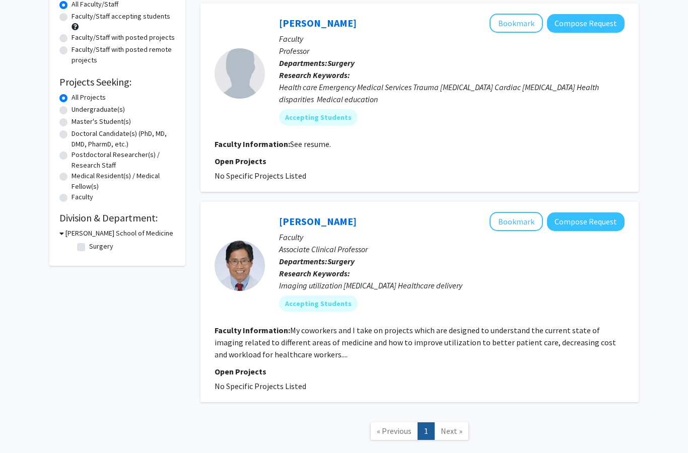
scroll to position [107, 0]
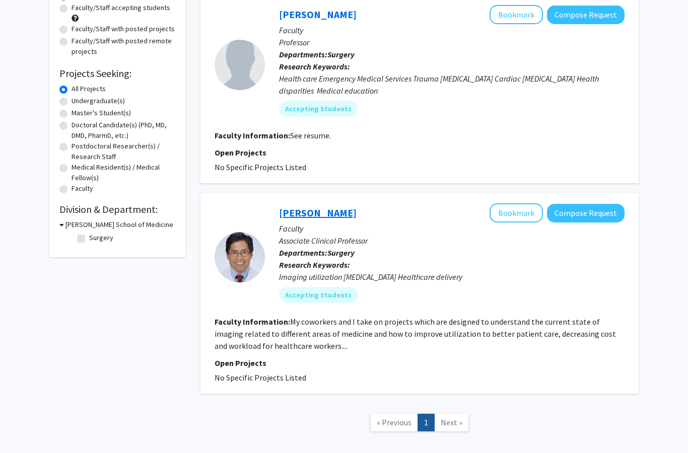
click at [309, 214] on link "[PERSON_NAME]" at bounding box center [318, 212] width 78 height 13
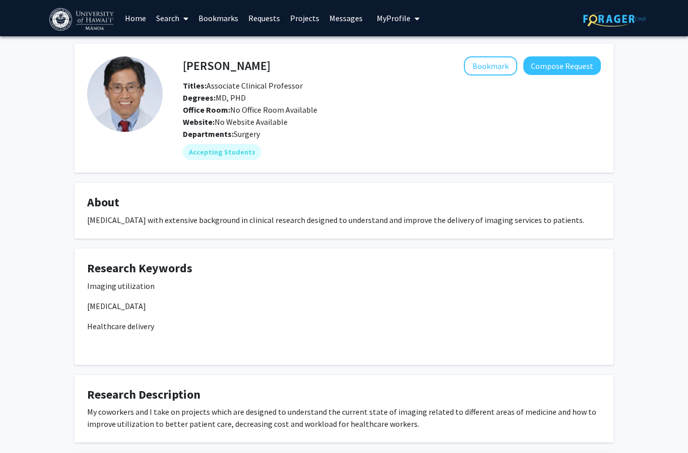
click at [389, 16] on span "My Profile" at bounding box center [394, 18] width 34 height 10
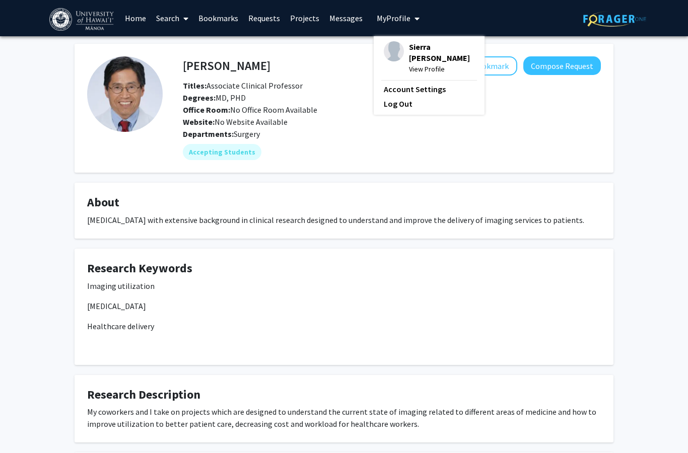
click at [389, 53] on img at bounding box center [394, 51] width 20 height 20
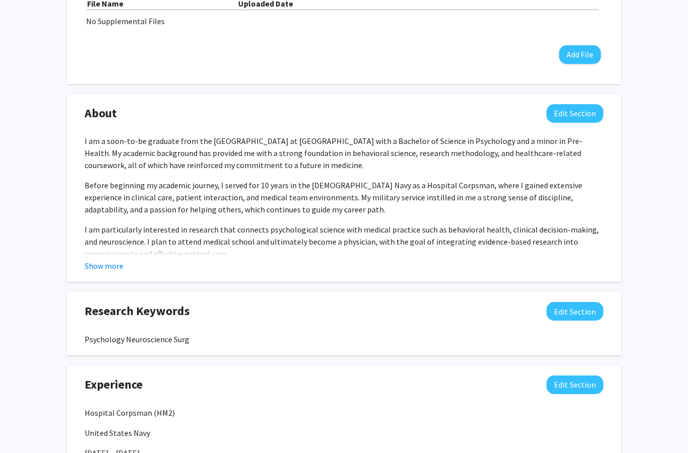
scroll to position [427, 0]
click at [93, 267] on button "Show more" at bounding box center [104, 266] width 39 height 12
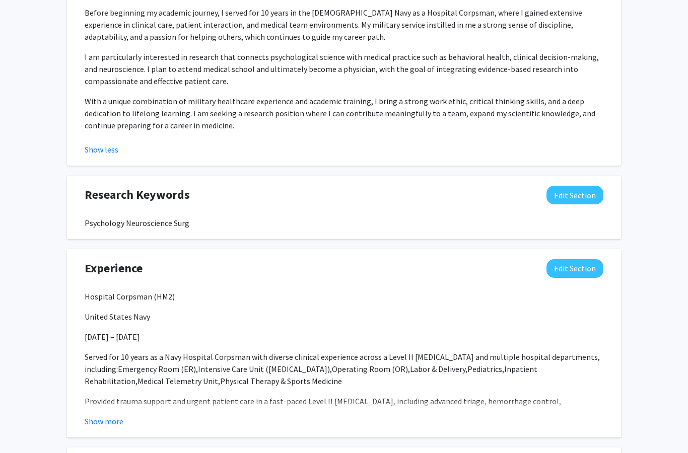
scroll to position [607, 0]
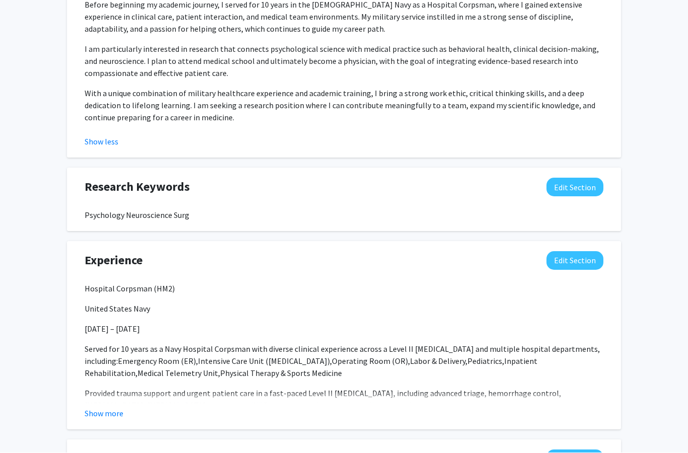
click at [559, 186] on button "Edit Section" at bounding box center [574, 187] width 57 height 19
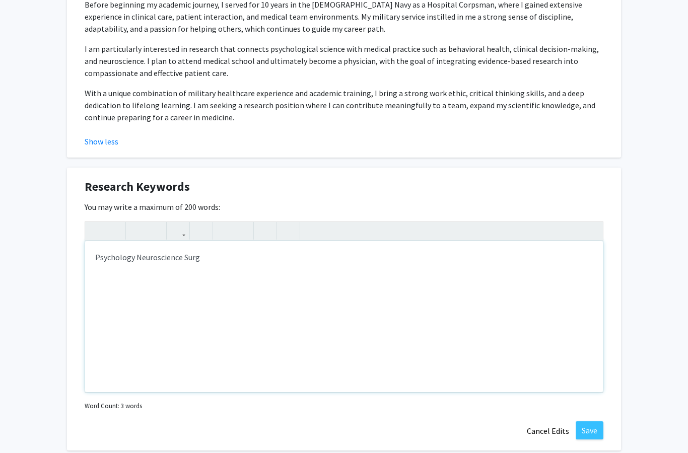
click at [214, 256] on div "Psychology Neuroscience Surg" at bounding box center [344, 316] width 518 height 151
type textarea "Psychology Neuroscience Surgery&nbsp;"
click at [594, 430] on button "Save" at bounding box center [590, 431] width 28 height 18
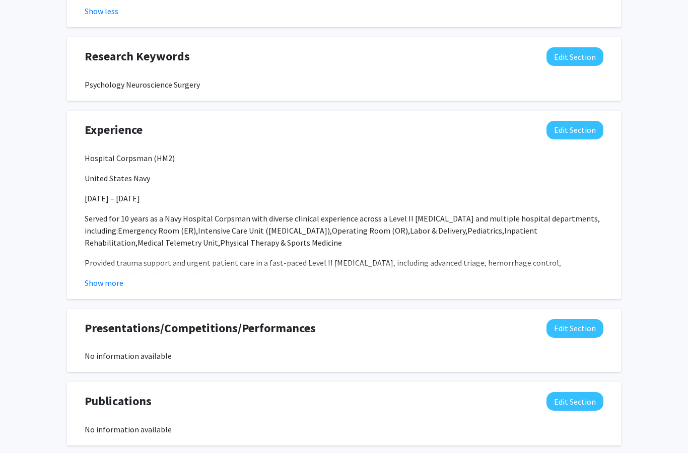
scroll to position [737, 0]
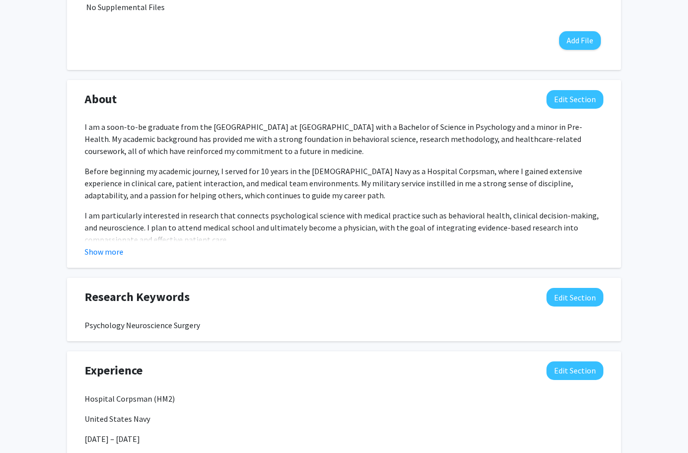
scroll to position [451, 0]
